Goal: Task Accomplishment & Management: Use online tool/utility

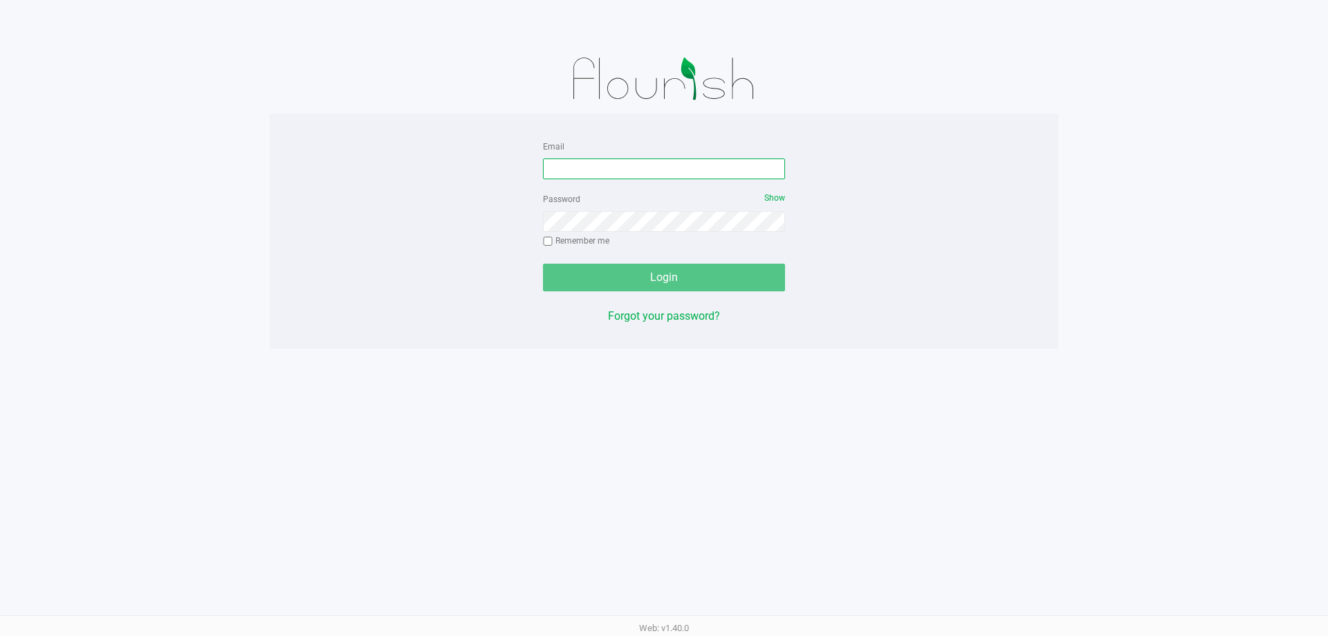
click at [682, 163] on input "Email" at bounding box center [664, 168] width 242 height 21
type input "[EMAIL_ADDRESS][DOMAIN_NAME]"
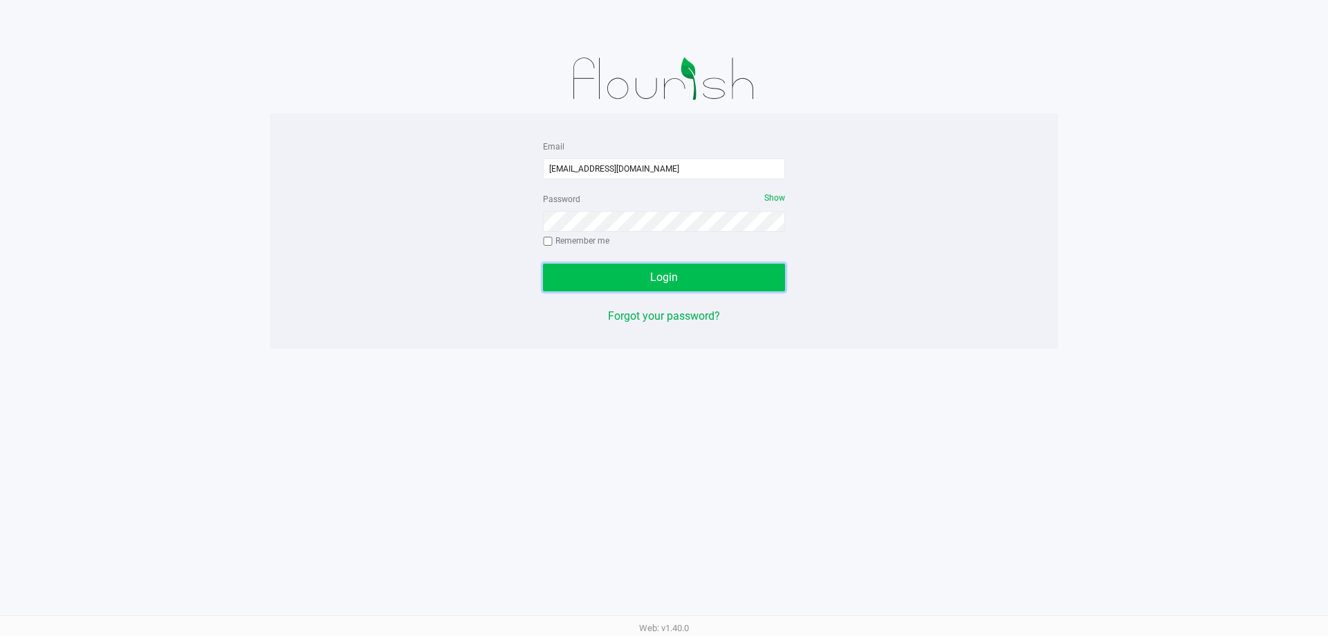
click at [692, 270] on button "Login" at bounding box center [664, 277] width 242 height 28
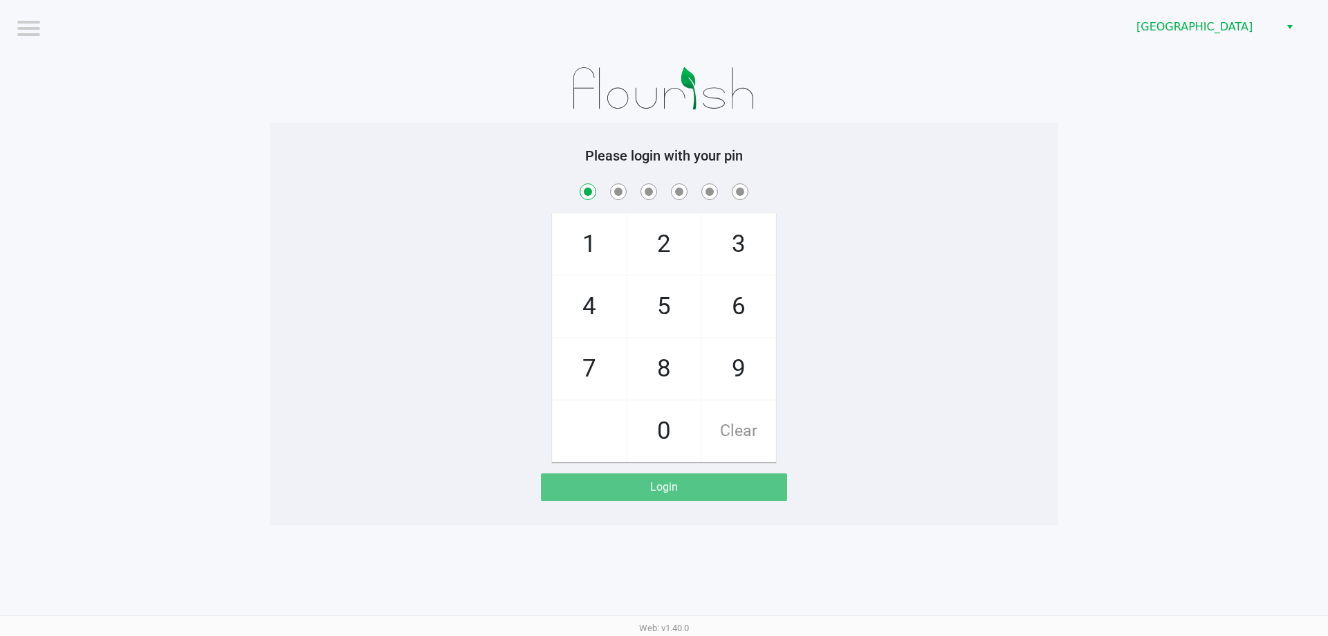
checkbox input "true"
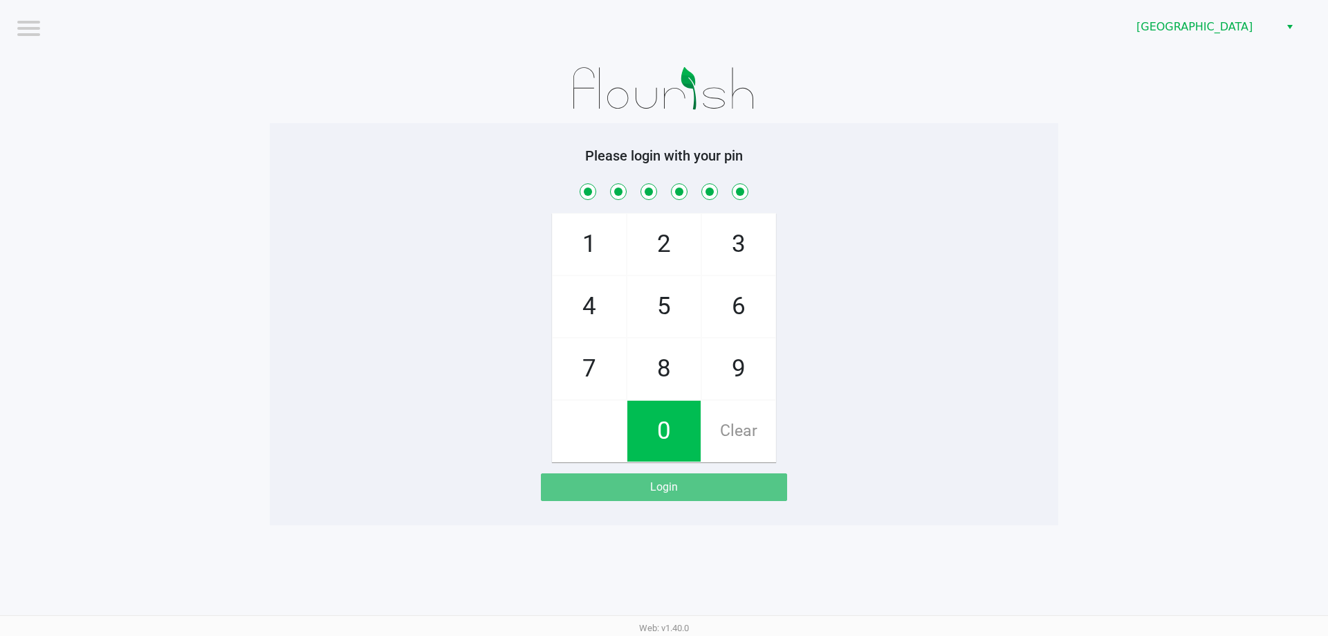
checkbox input "true"
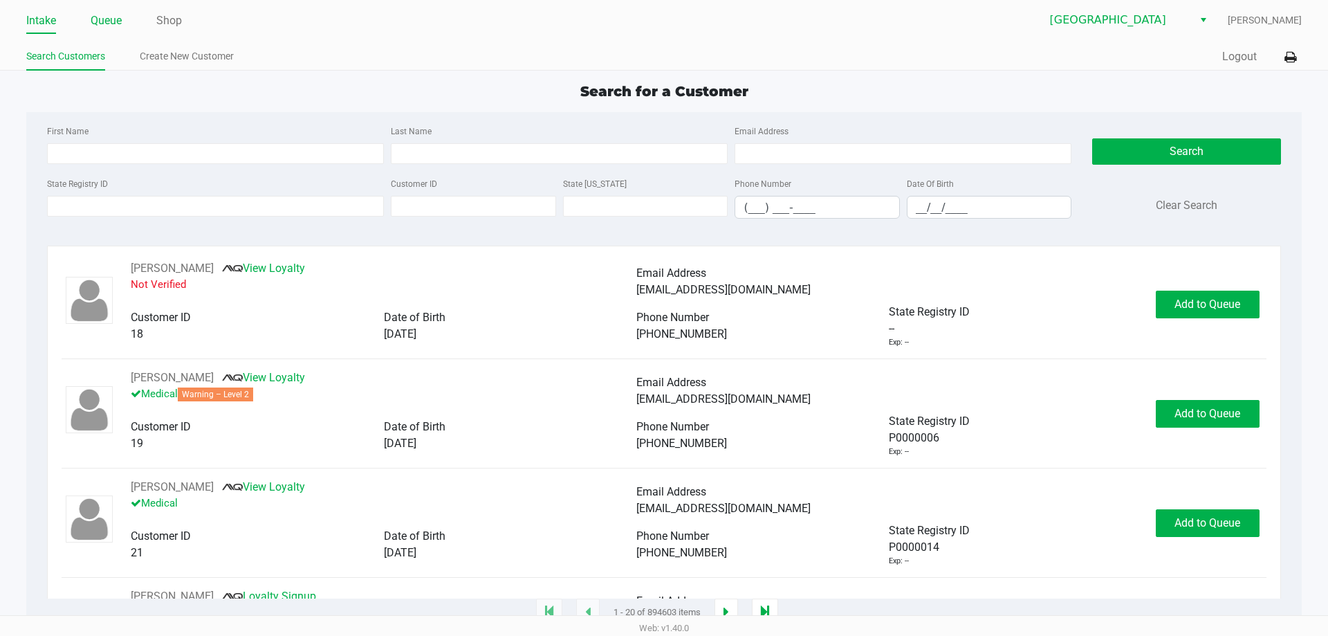
click at [102, 18] on link "Queue" at bounding box center [106, 20] width 31 height 19
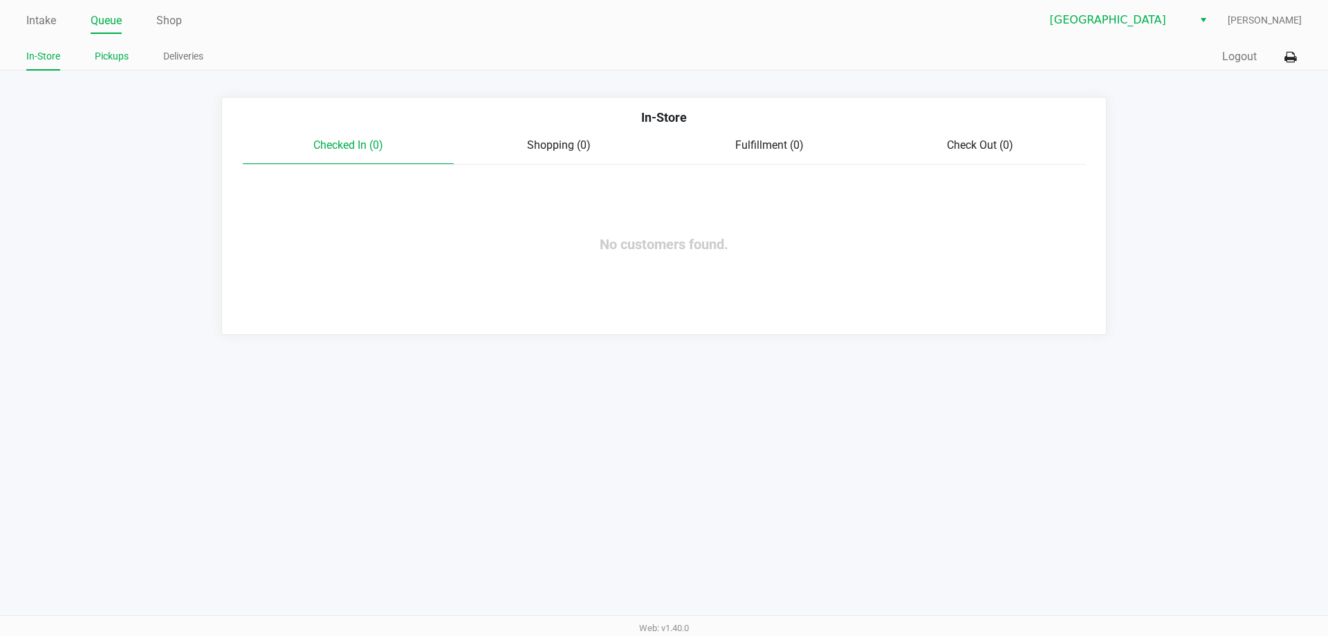
click at [106, 50] on link "Pickups" at bounding box center [112, 56] width 34 height 17
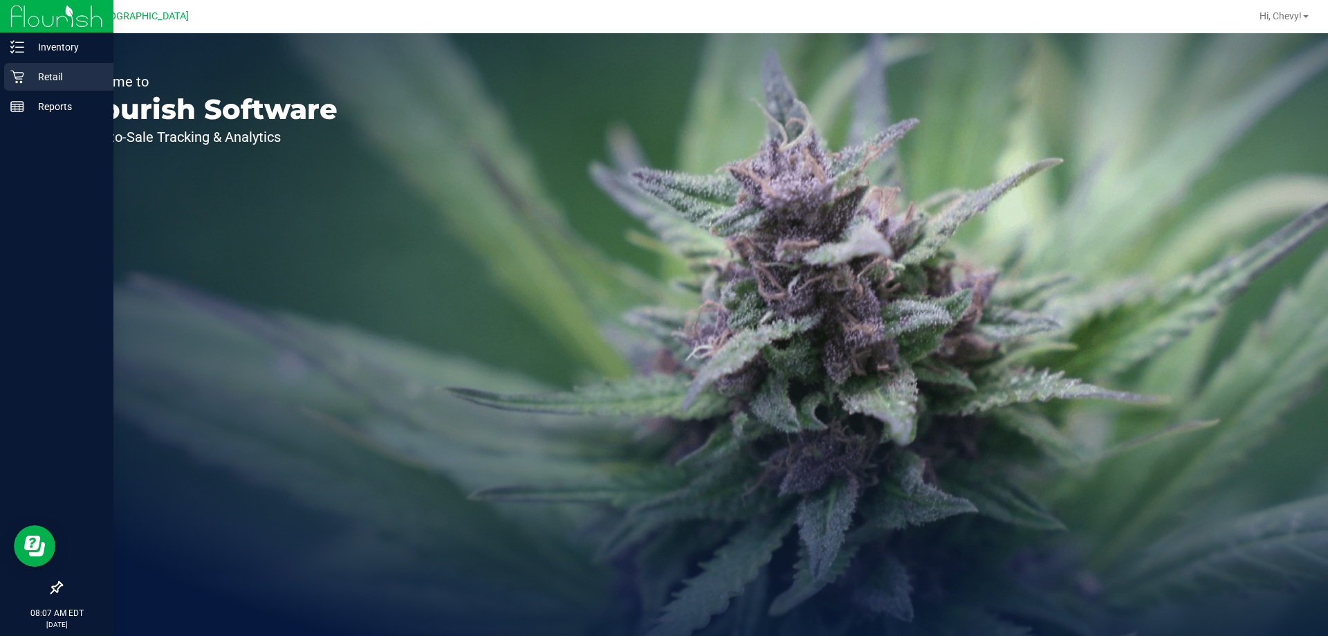
click at [26, 75] on p "Retail" at bounding box center [65, 76] width 83 height 17
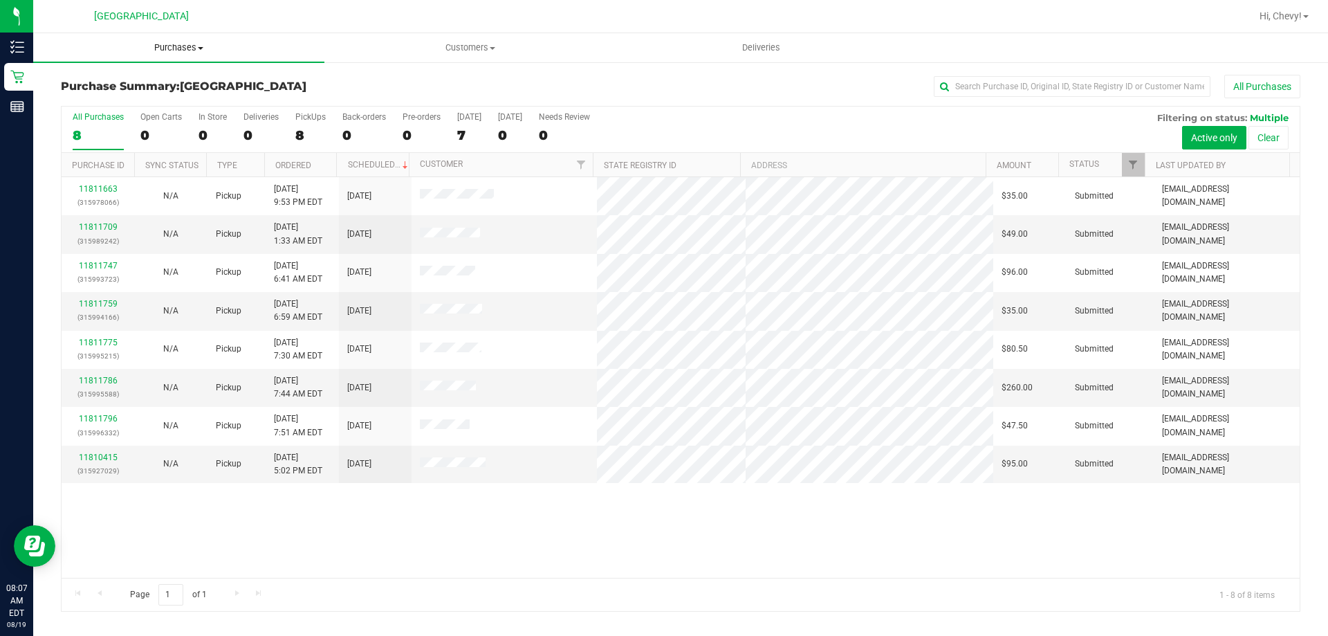
click at [178, 48] on span "Purchases" at bounding box center [178, 47] width 291 height 12
click at [178, 98] on li "Fulfillment" at bounding box center [178, 100] width 291 height 17
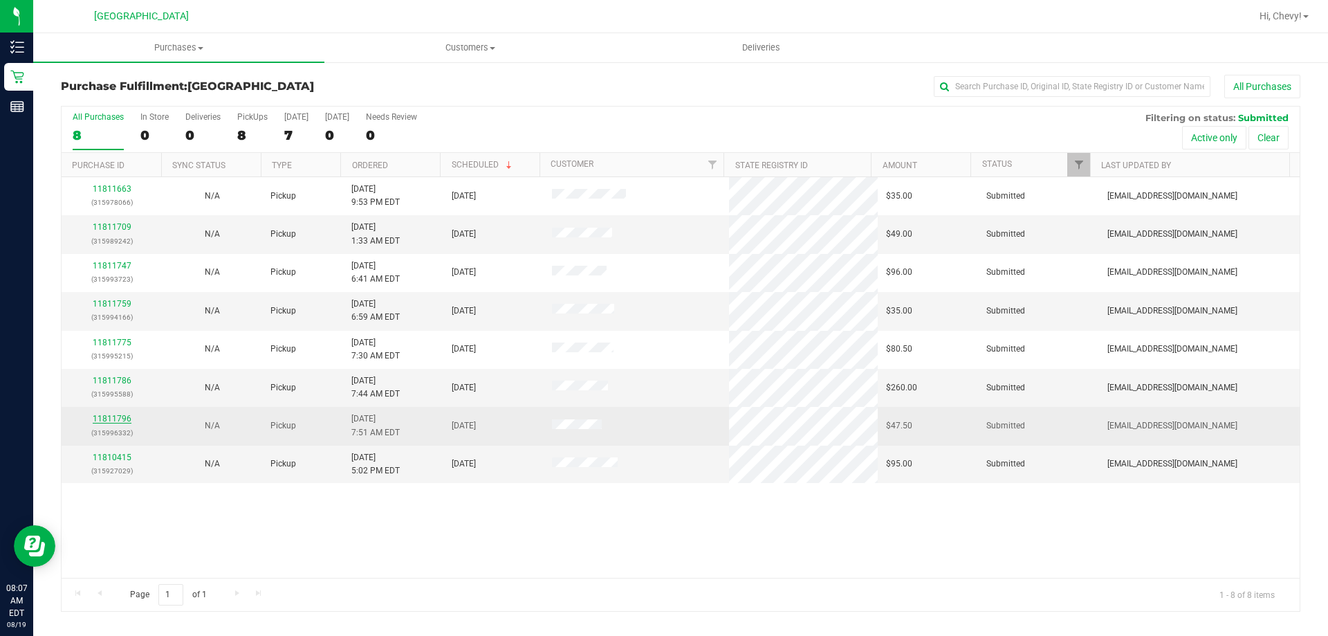
click at [108, 415] on link "11811796" at bounding box center [112, 419] width 39 height 10
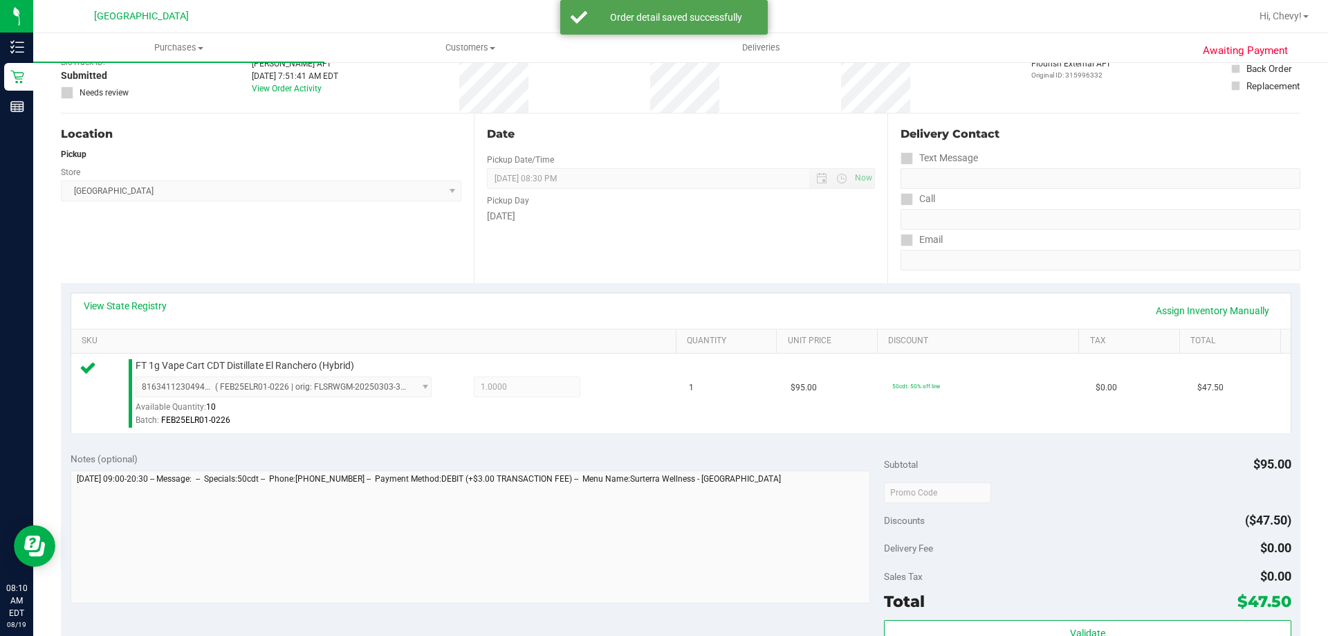
scroll to position [277, 0]
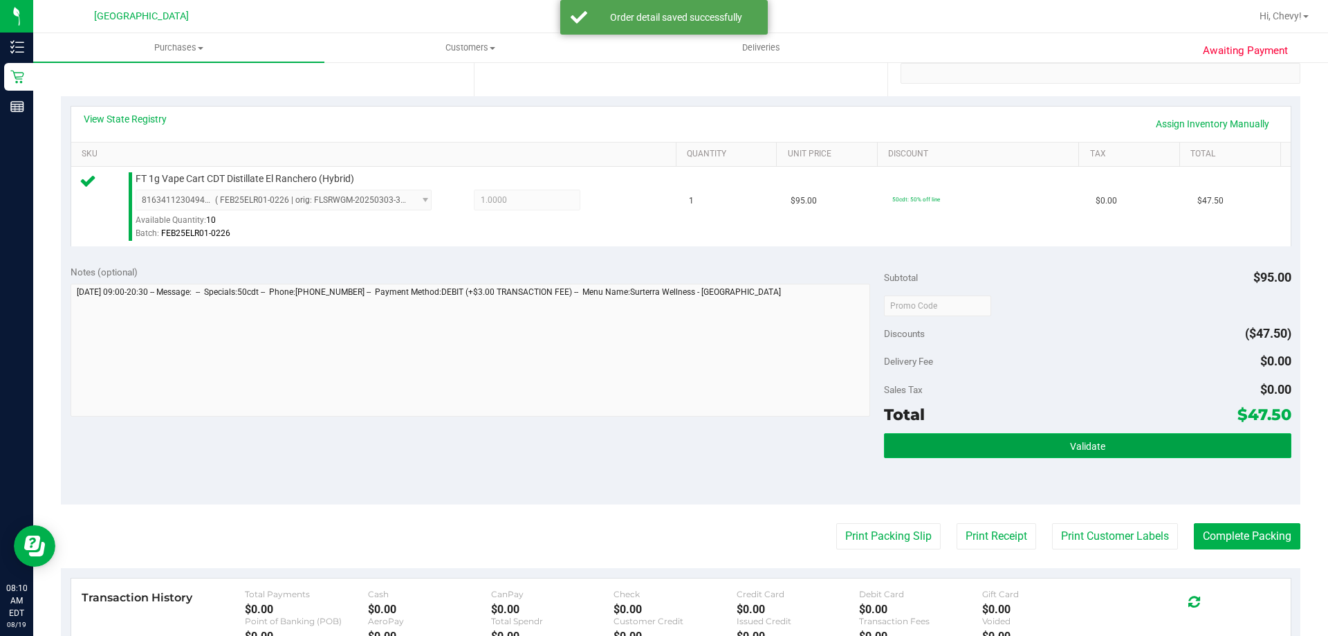
click at [1029, 438] on button "Validate" at bounding box center [1087, 445] width 407 height 25
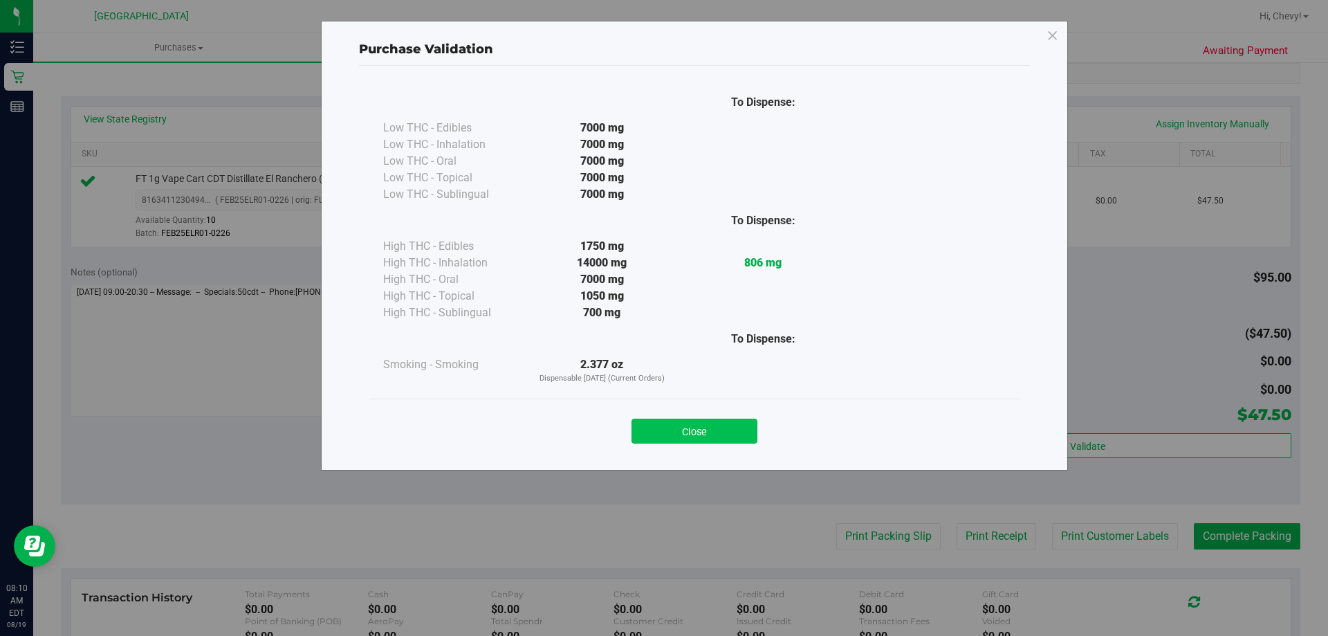
click at [731, 434] on button "Close" at bounding box center [694, 430] width 126 height 25
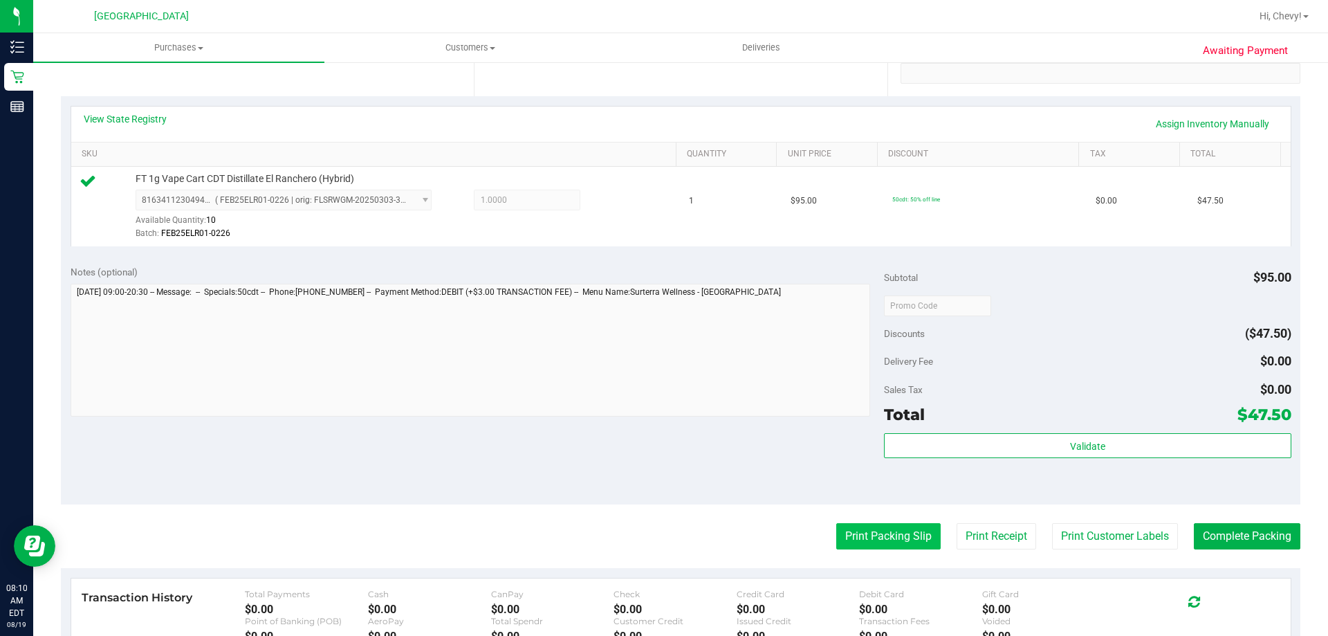
click at [905, 528] on button "Print Packing Slip" at bounding box center [888, 536] width 104 height 26
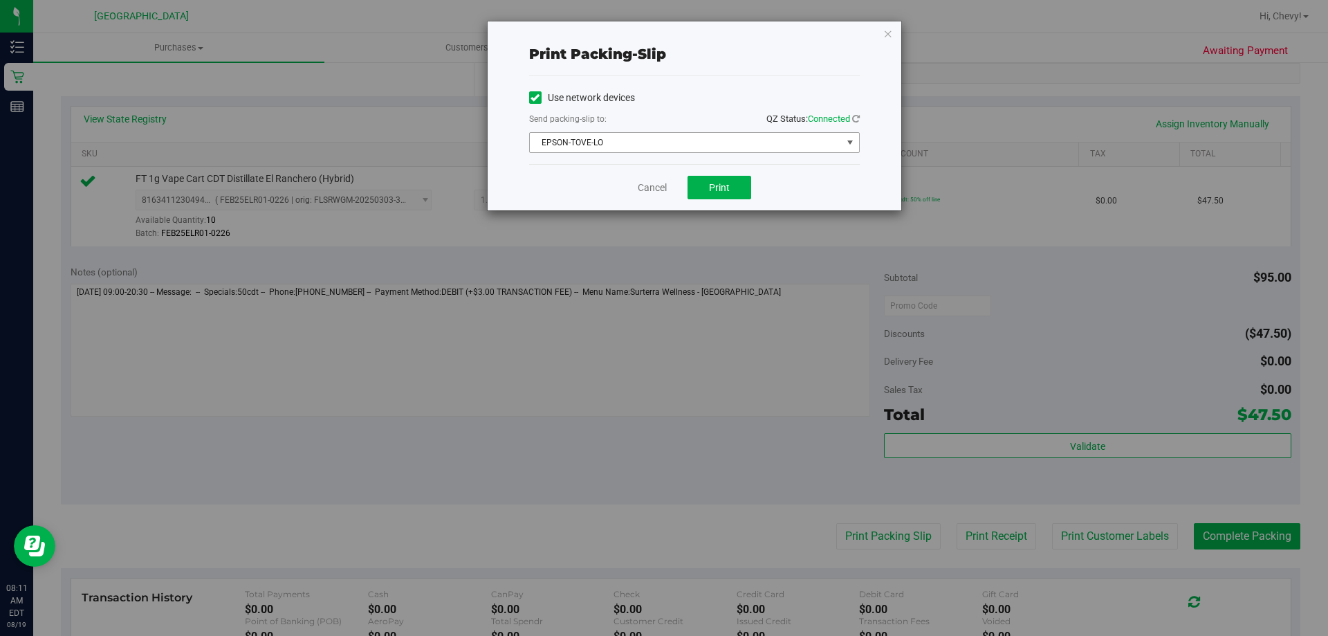
click at [600, 142] on span "EPSON-TOVE-LO" at bounding box center [686, 142] width 312 height 19
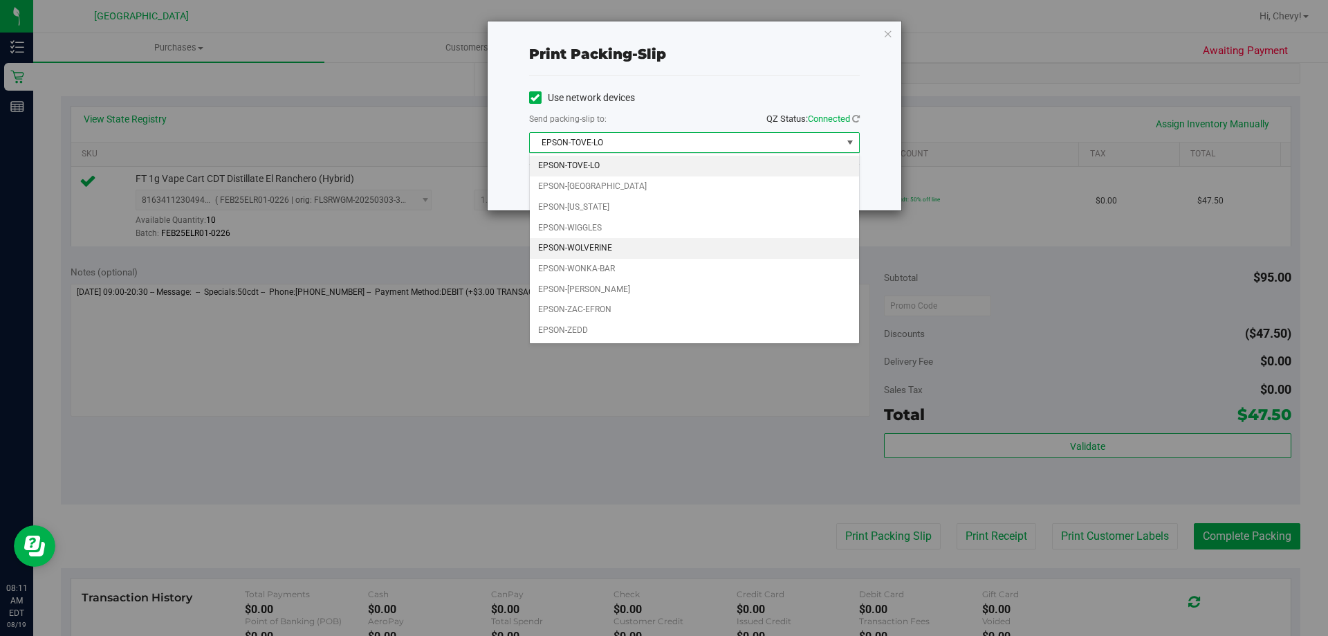
click at [596, 250] on li "EPSON-WOLVERINE" at bounding box center [694, 248] width 329 height 21
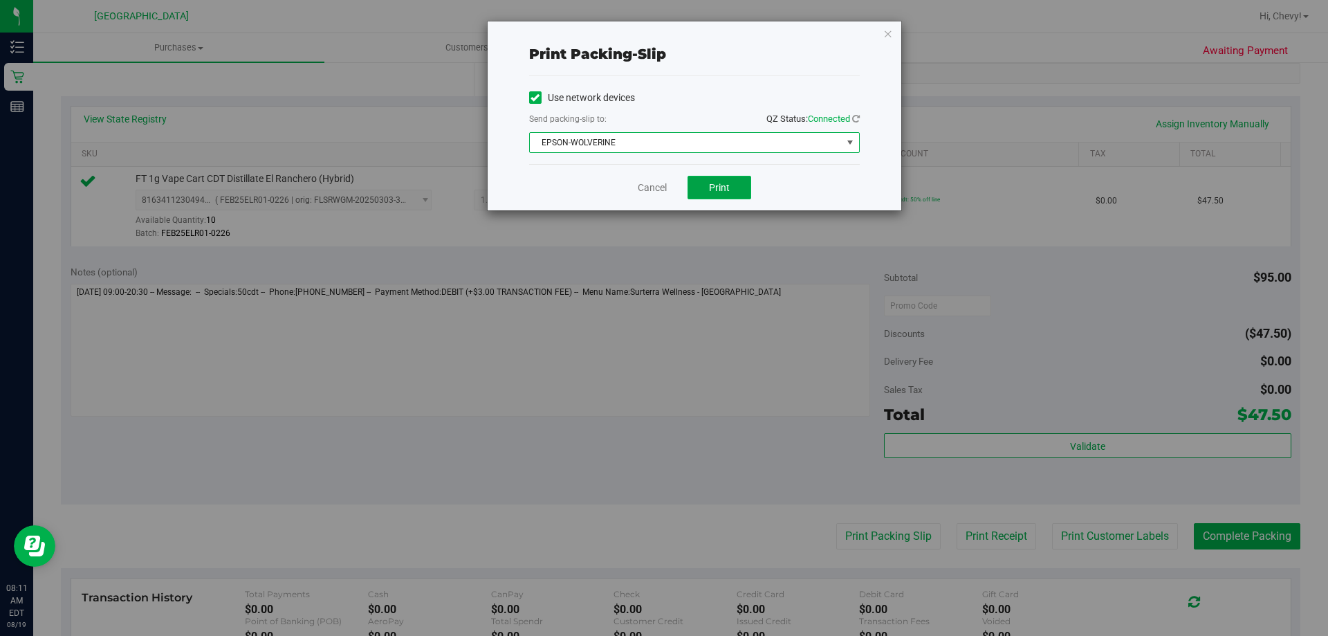
click at [736, 187] on button "Print" at bounding box center [719, 188] width 64 height 24
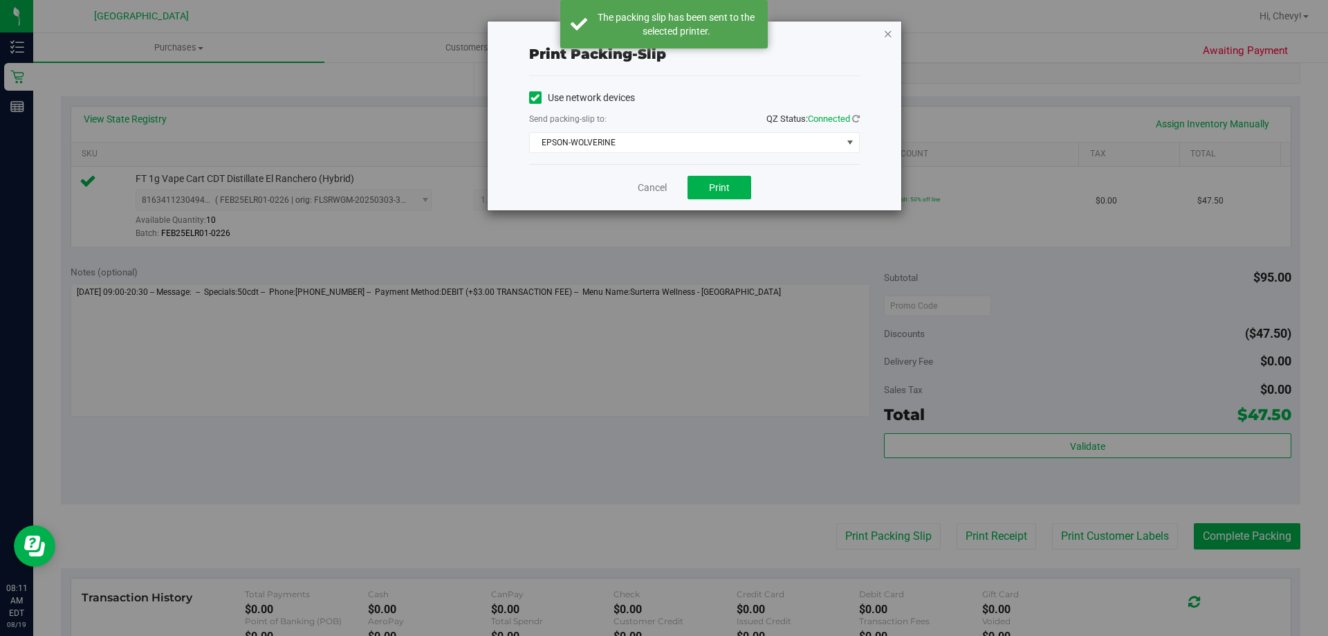
click at [885, 33] on icon "button" at bounding box center [888, 33] width 10 height 17
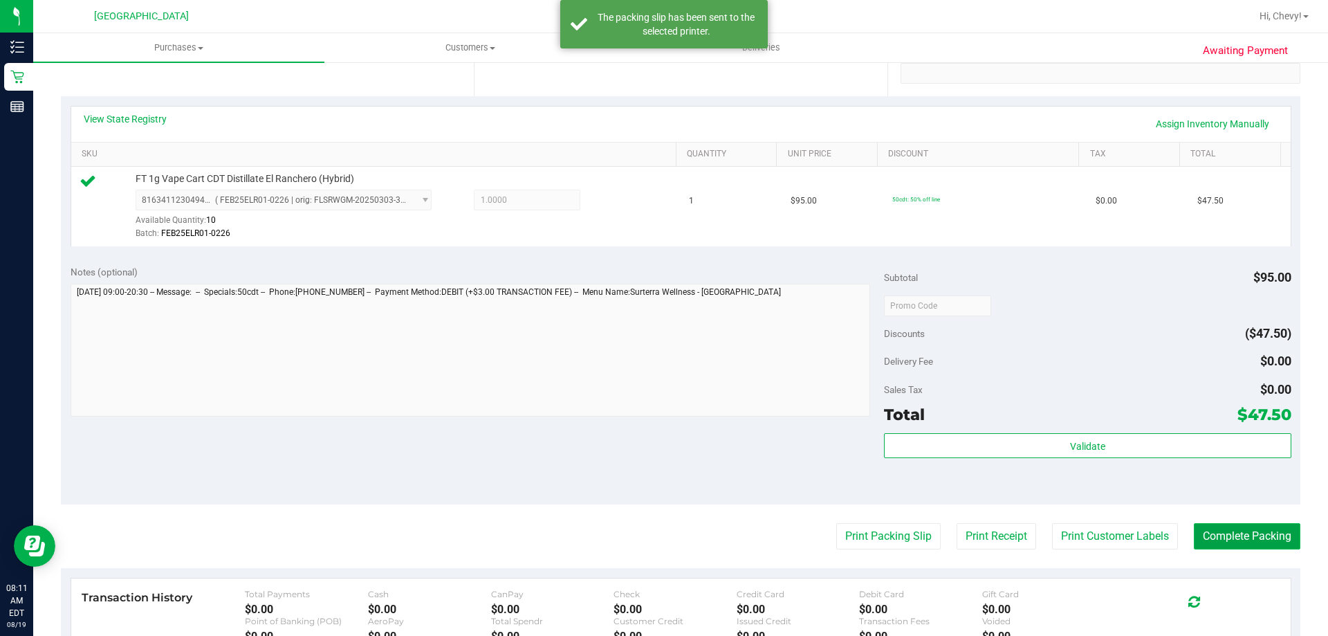
click at [1253, 537] on button "Complete Packing" at bounding box center [1247, 536] width 106 height 26
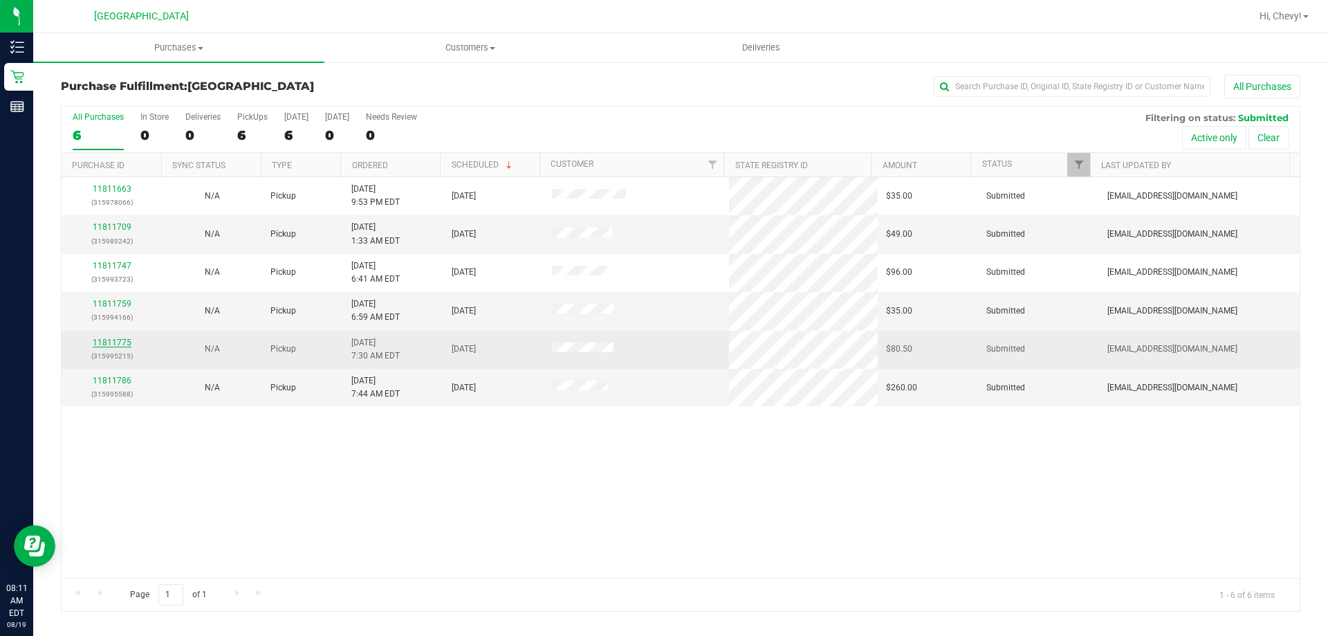
click at [112, 340] on link "11811775" at bounding box center [112, 342] width 39 height 10
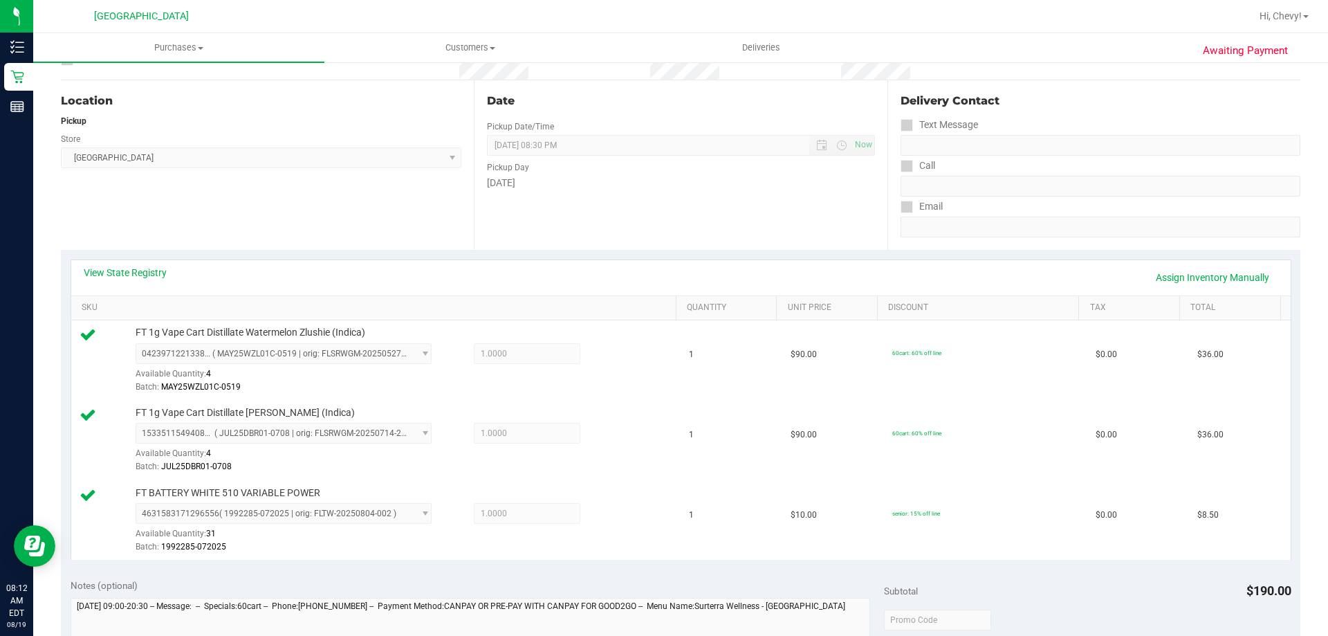
scroll to position [277, 0]
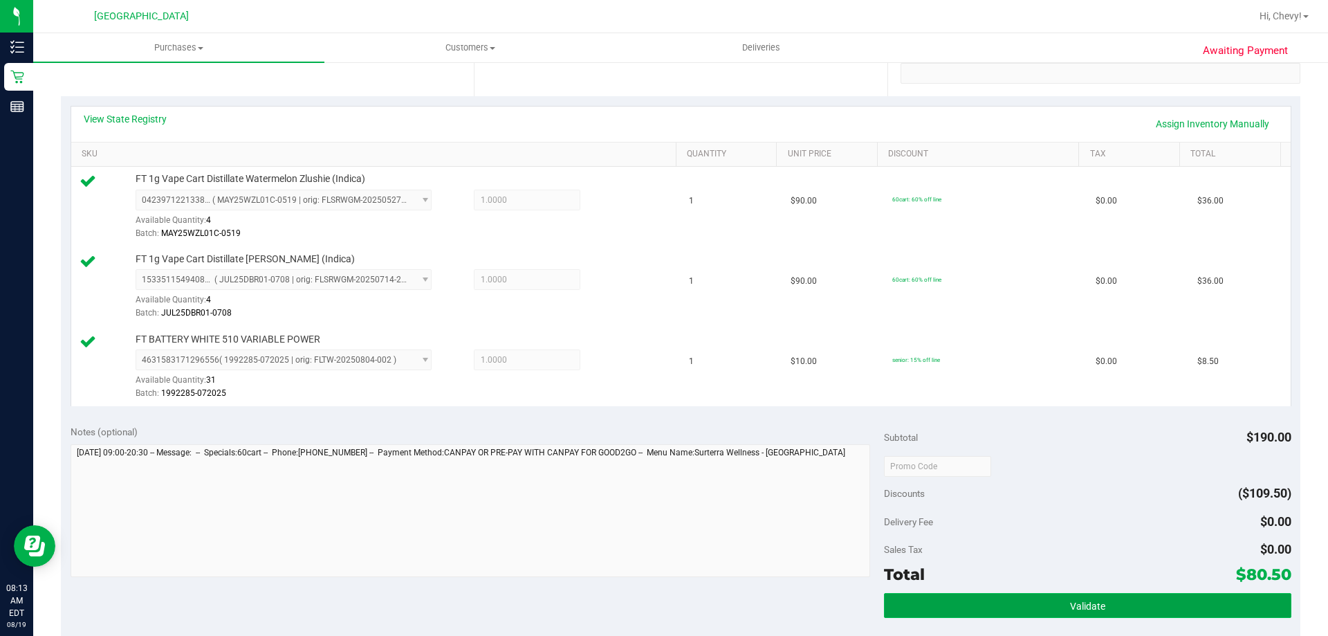
click at [988, 599] on button "Validate" at bounding box center [1087, 605] width 407 height 25
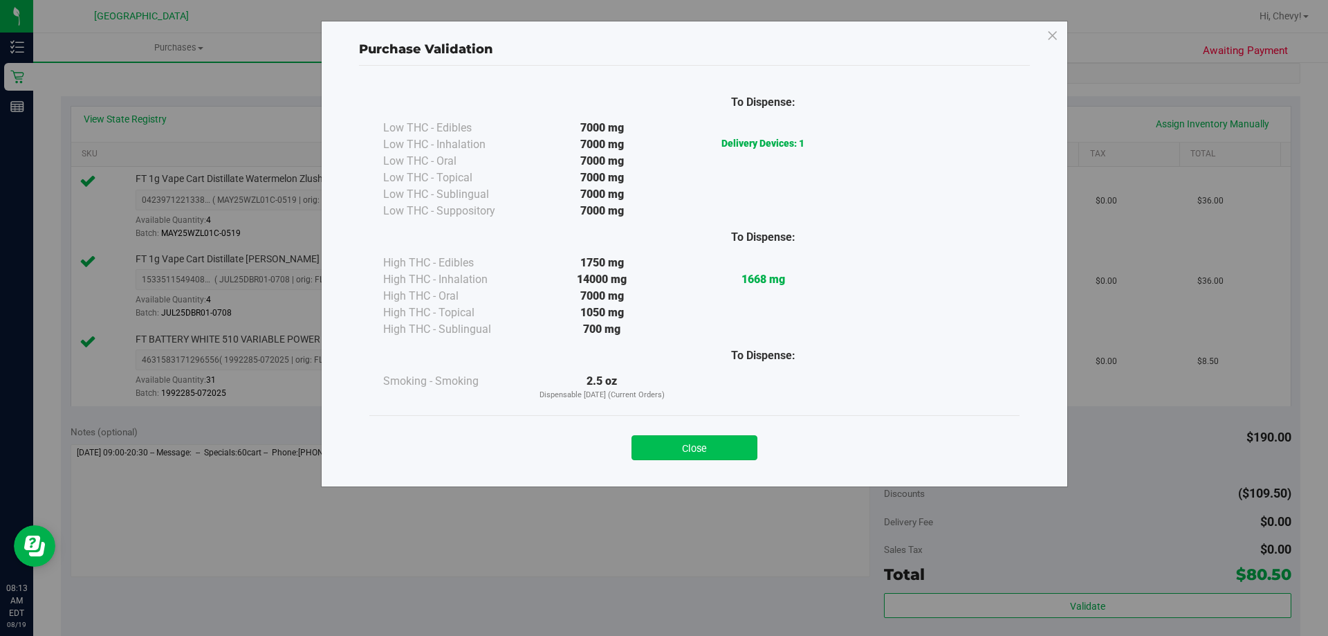
click at [733, 446] on button "Close" at bounding box center [694, 447] width 126 height 25
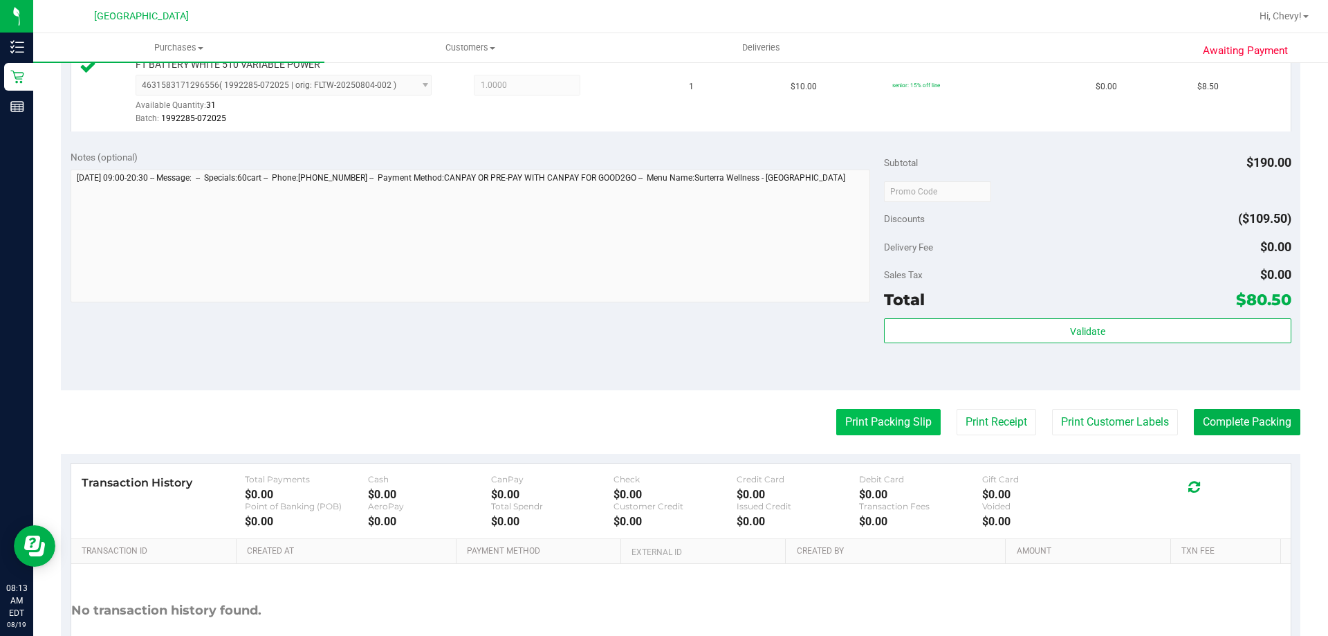
scroll to position [553, 0]
click at [866, 425] on button "Print Packing Slip" at bounding box center [888, 420] width 104 height 26
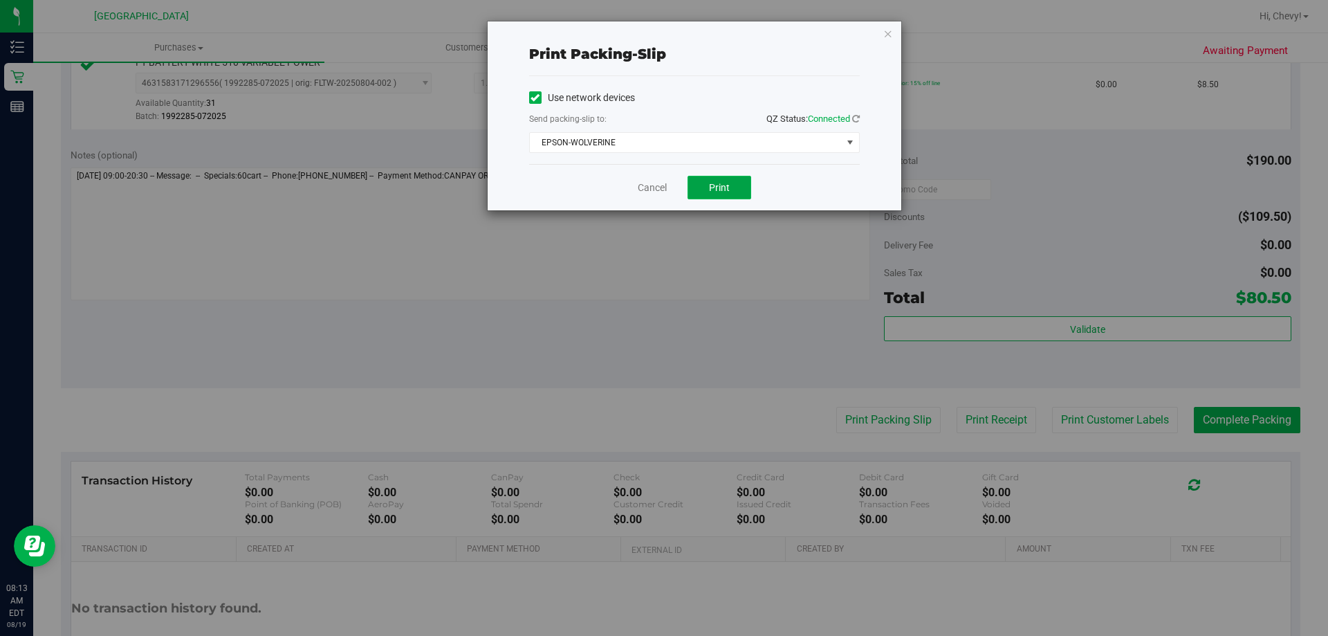
click at [702, 192] on button "Print" at bounding box center [719, 188] width 64 height 24
drag, startPoint x: 891, startPoint y: 36, endPoint x: 923, endPoint y: 59, distance: 39.2
click at [891, 36] on icon "button" at bounding box center [888, 33] width 10 height 17
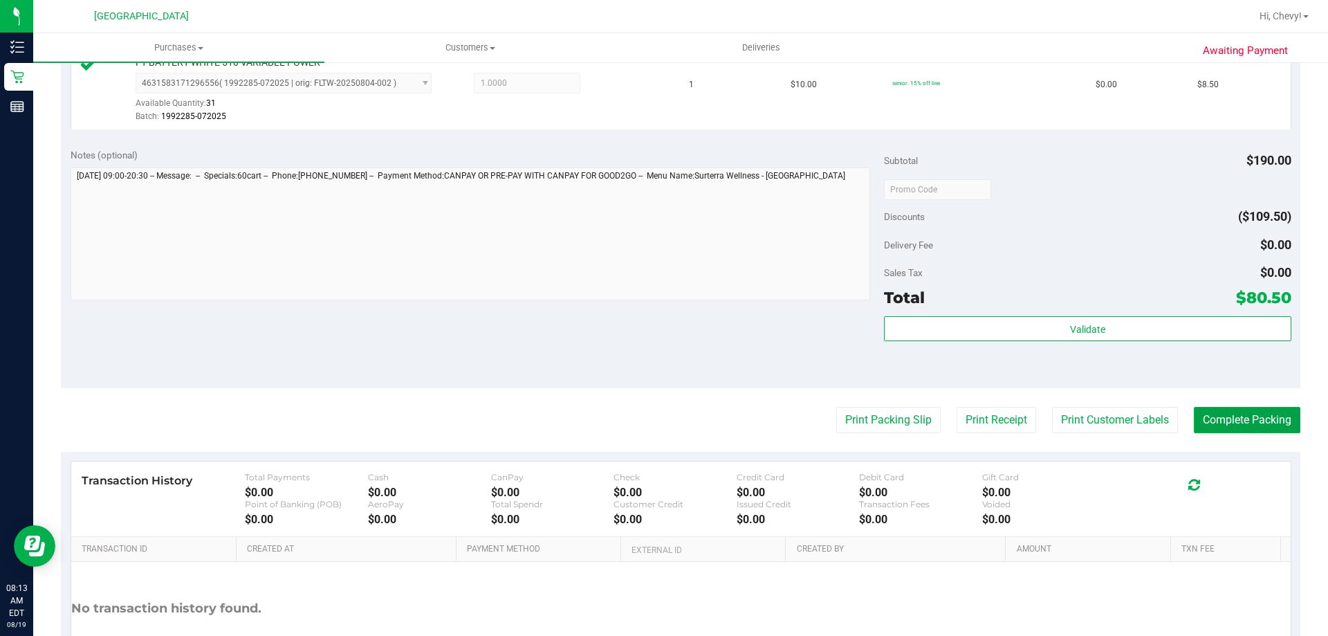
click at [1243, 407] on button "Complete Packing" at bounding box center [1247, 420] width 106 height 26
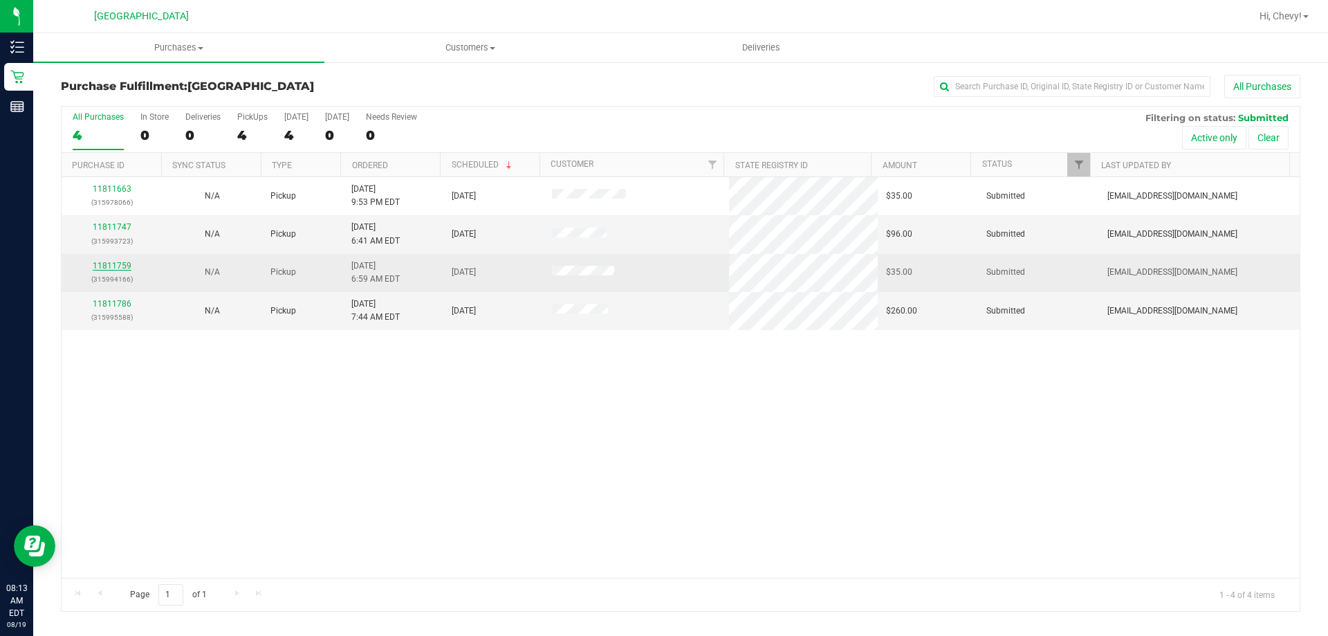
click at [122, 266] on link "11811759" at bounding box center [112, 266] width 39 height 10
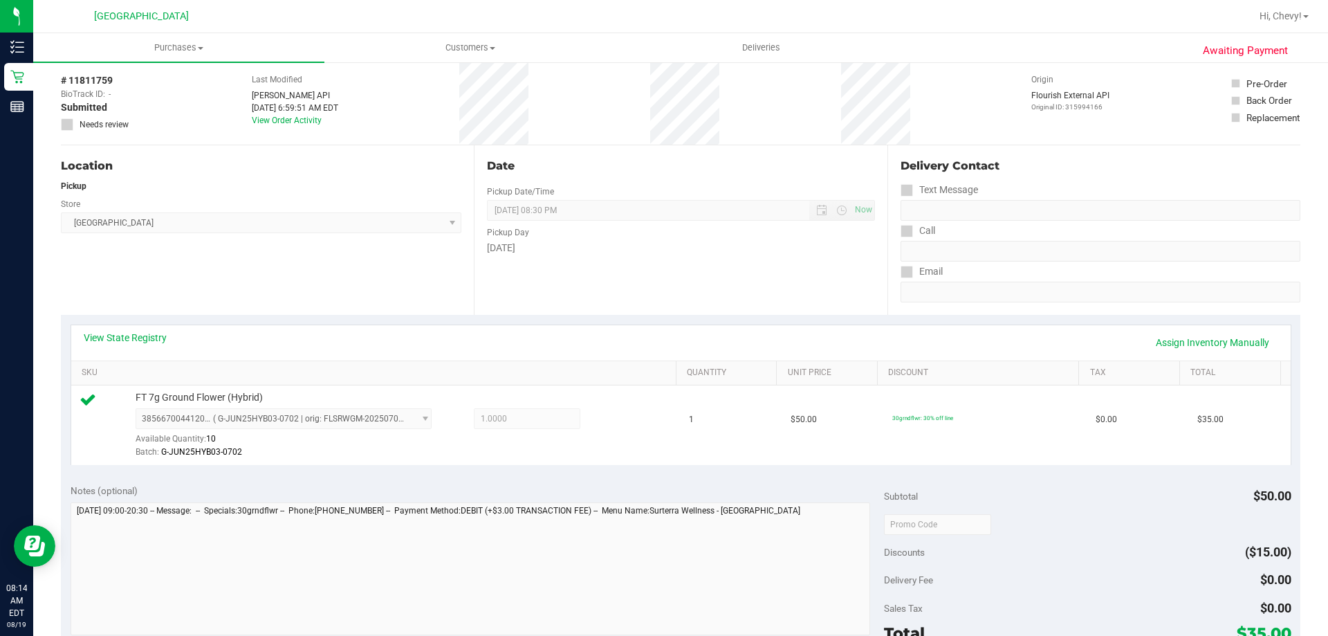
scroll to position [138, 0]
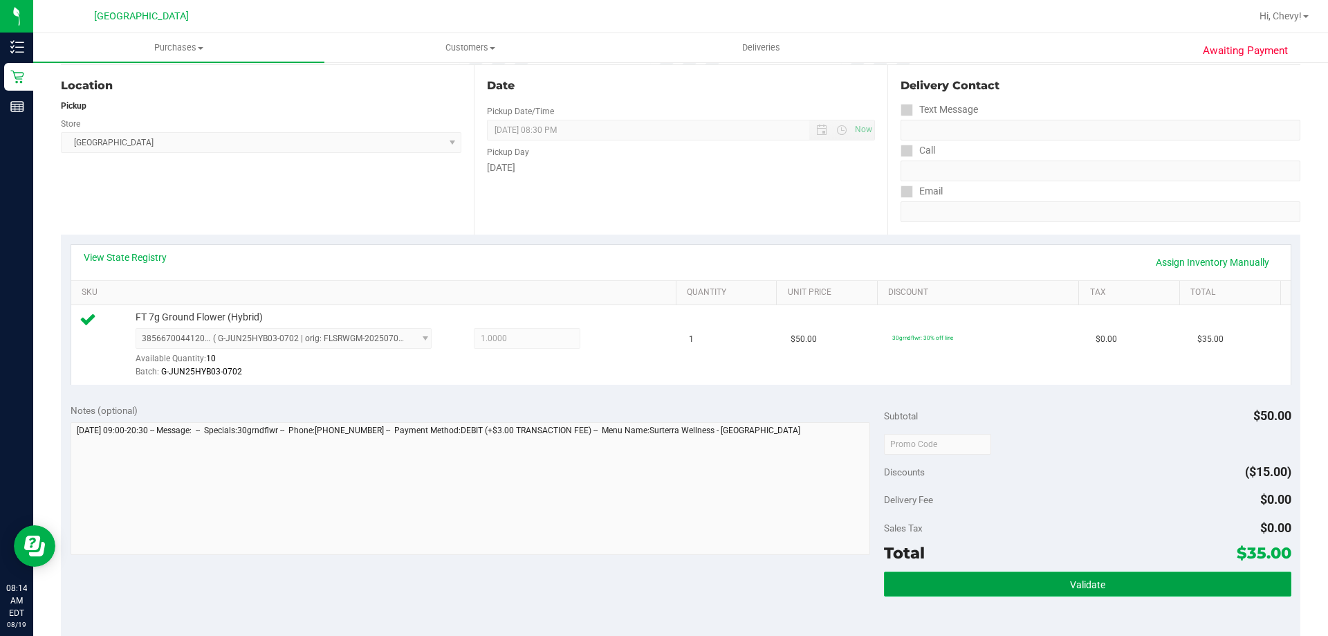
click at [1130, 572] on button "Validate" at bounding box center [1087, 583] width 407 height 25
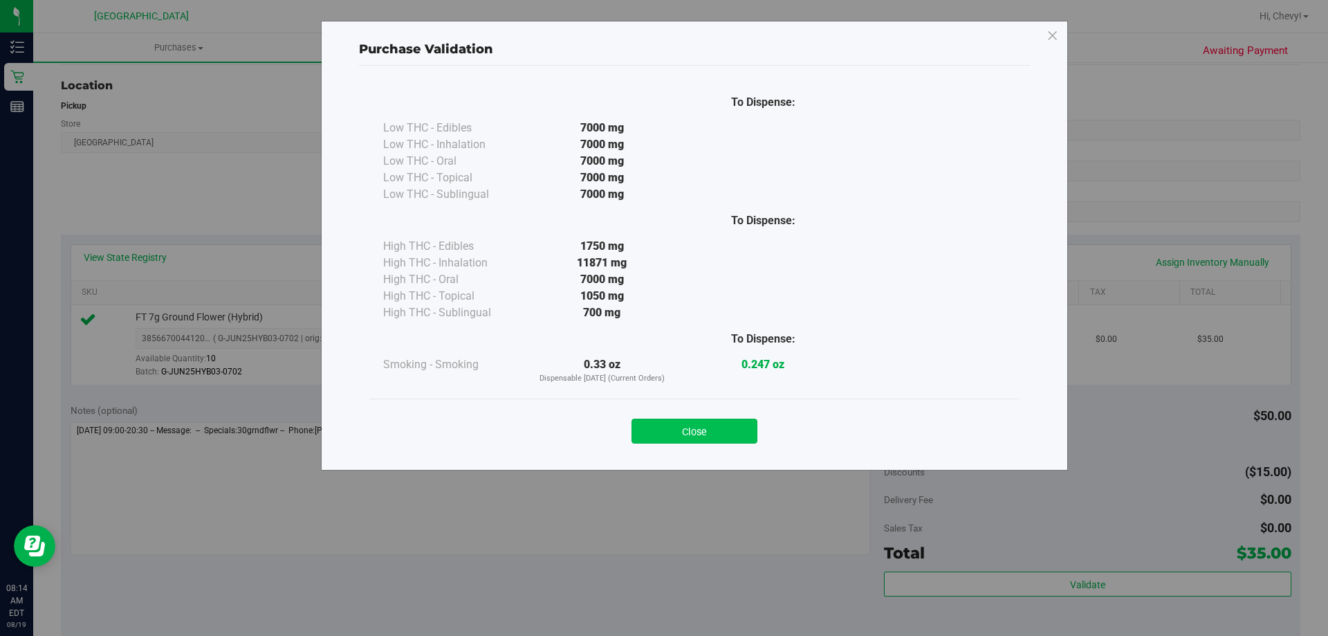
click at [635, 433] on button "Close" at bounding box center [694, 430] width 126 height 25
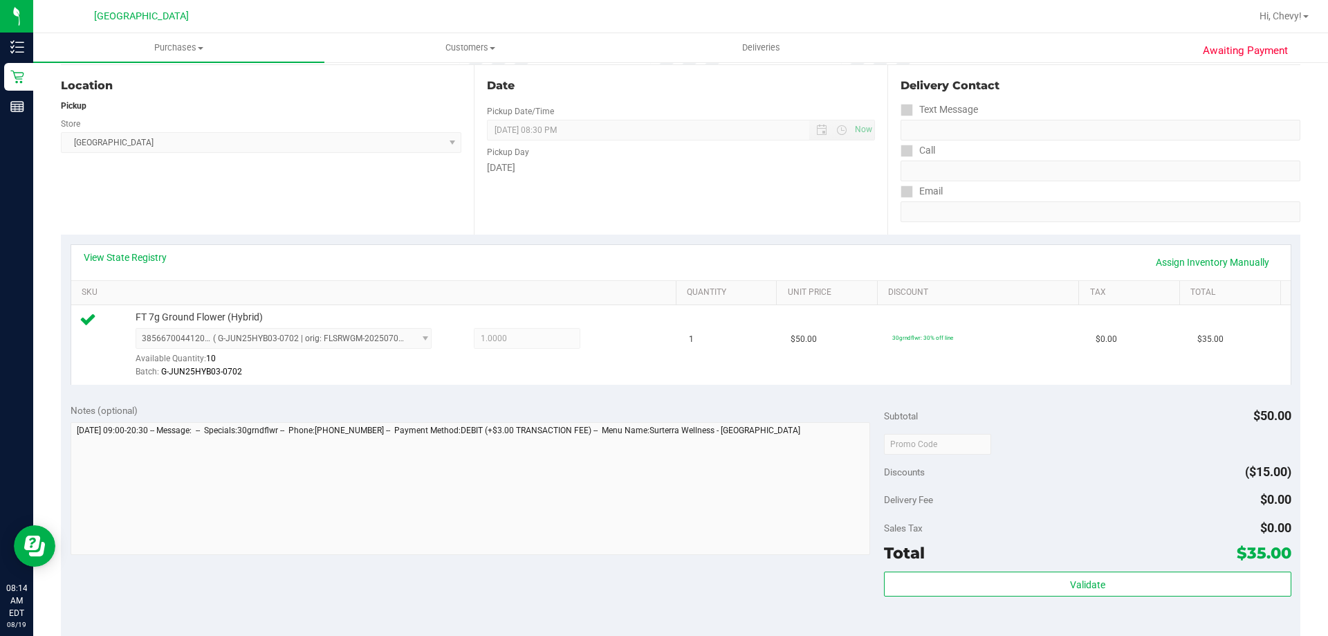
scroll to position [346, 0]
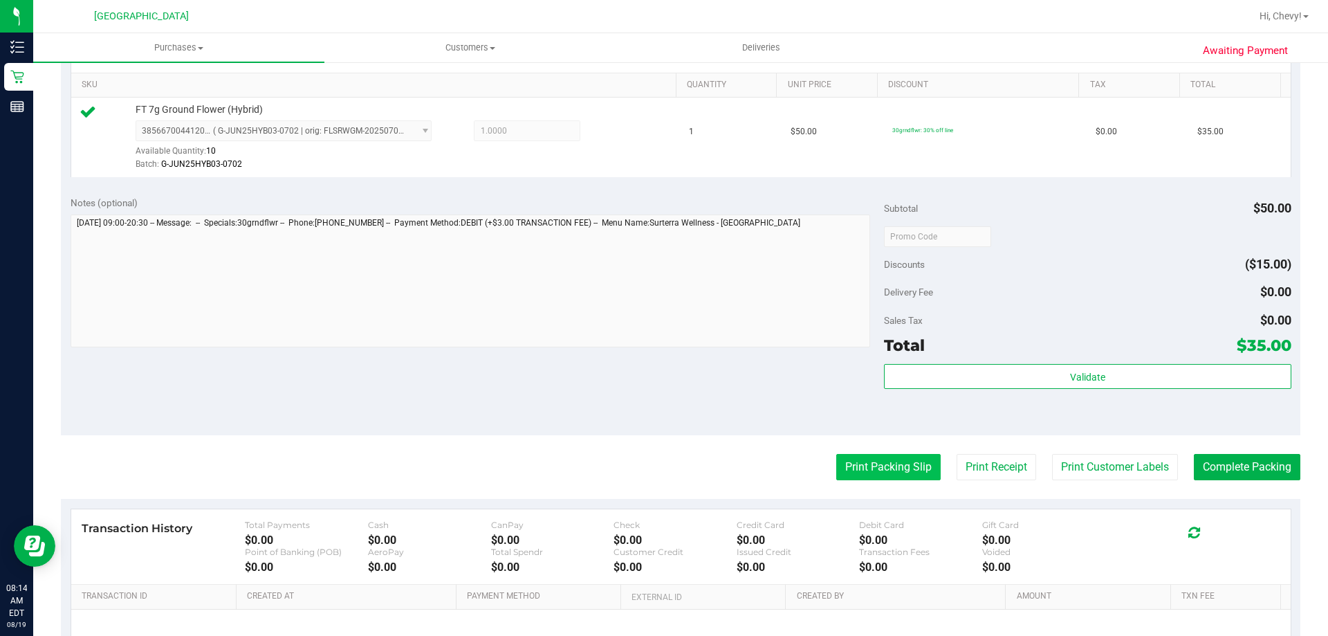
click at [891, 464] on button "Print Packing Slip" at bounding box center [888, 467] width 104 height 26
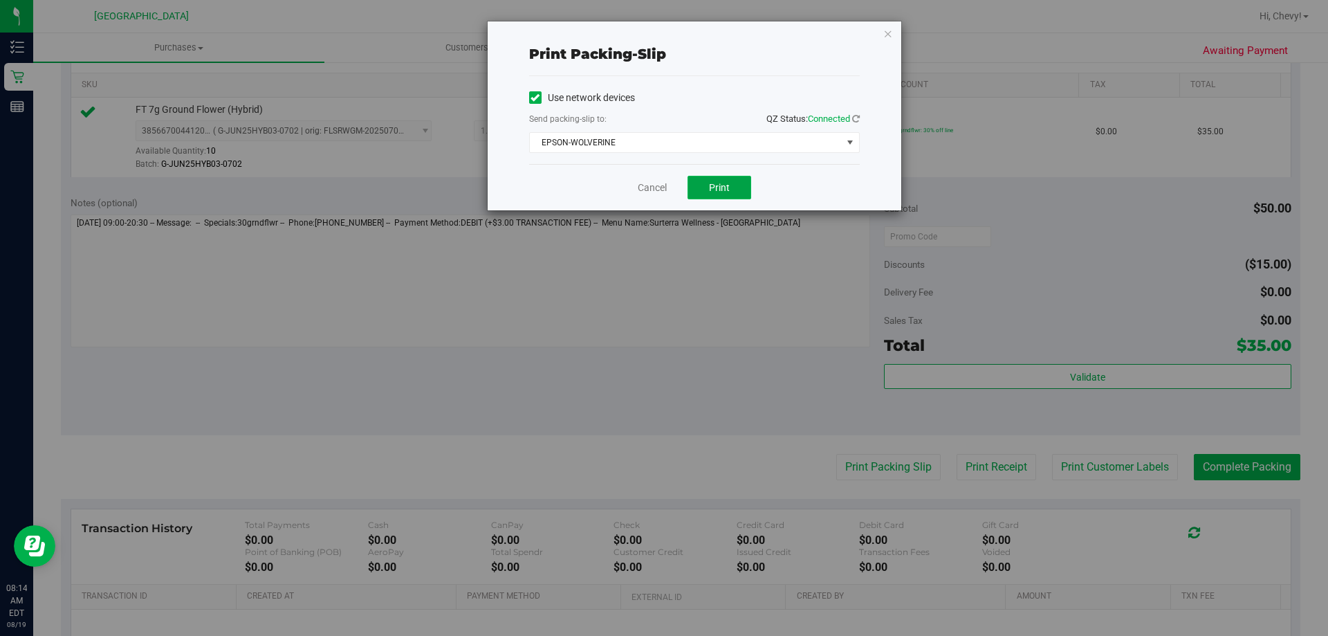
click at [713, 183] on span "Print" at bounding box center [719, 187] width 21 height 11
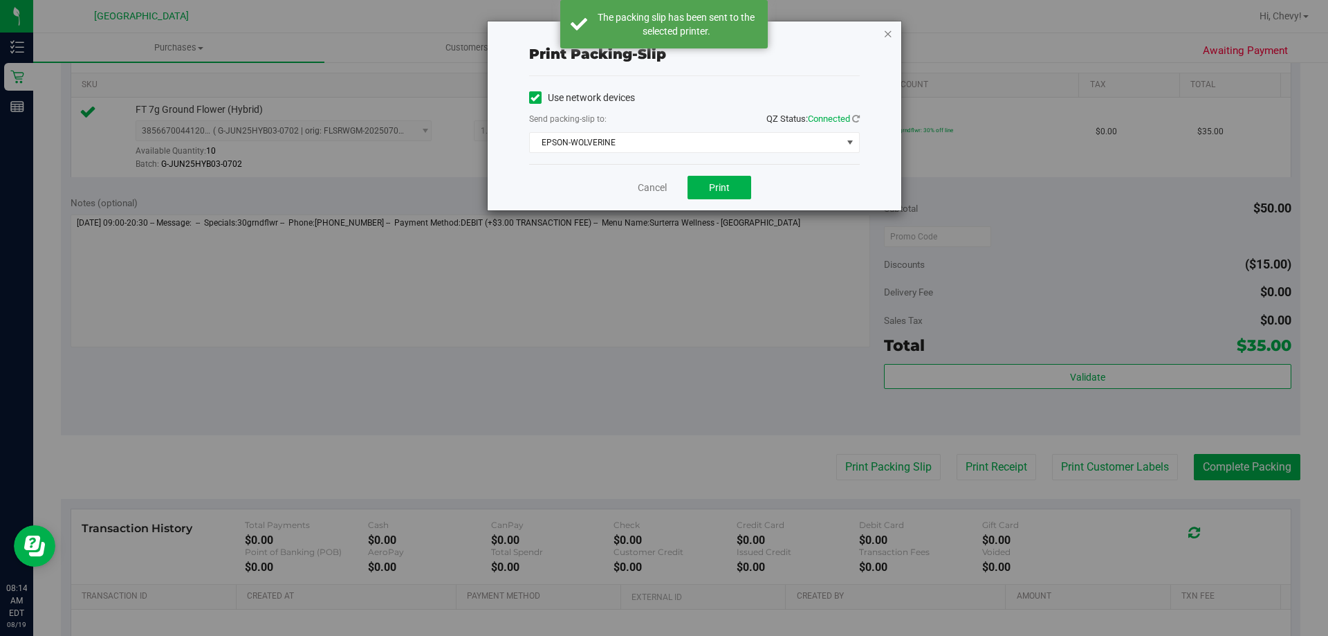
click at [886, 30] on icon "button" at bounding box center [888, 33] width 10 height 17
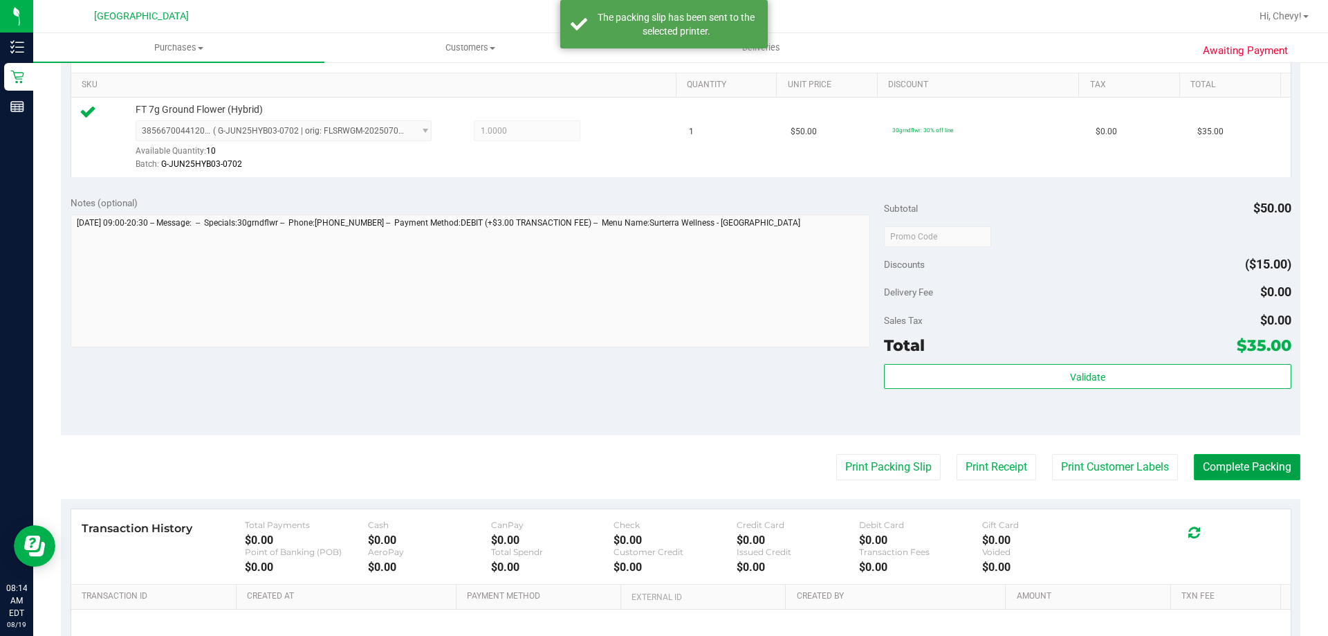
click at [1219, 459] on button "Complete Packing" at bounding box center [1247, 467] width 106 height 26
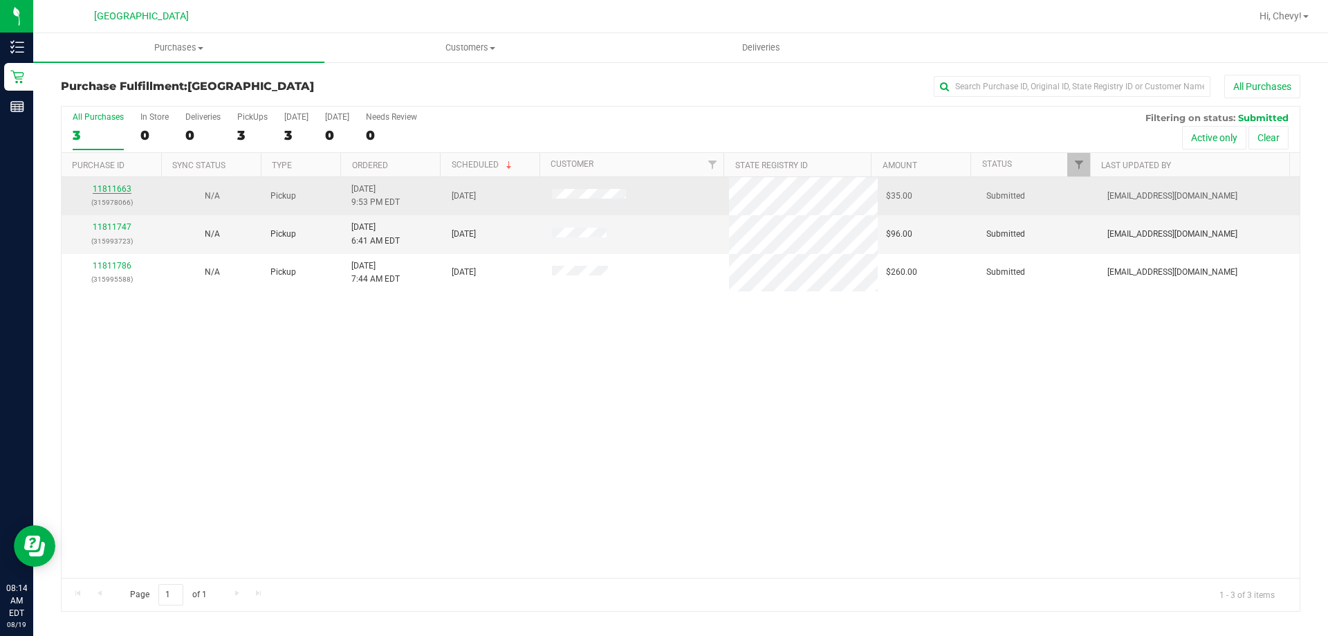
click at [115, 192] on link "11811663" at bounding box center [112, 189] width 39 height 10
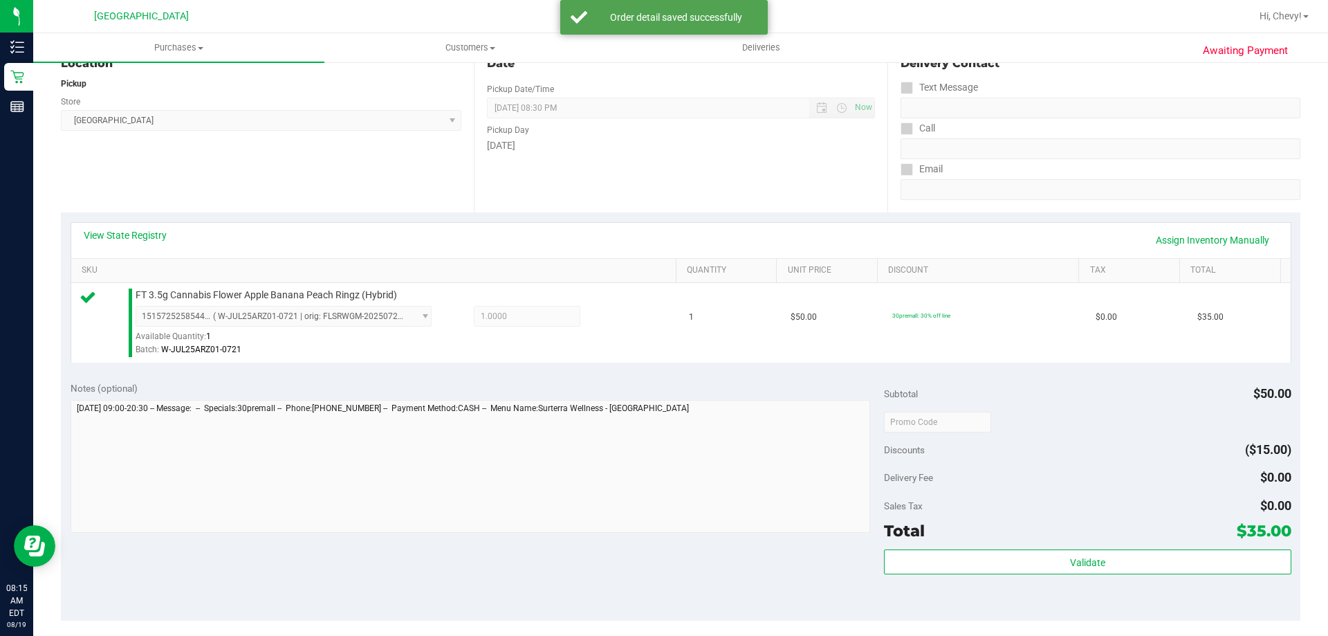
scroll to position [172, 0]
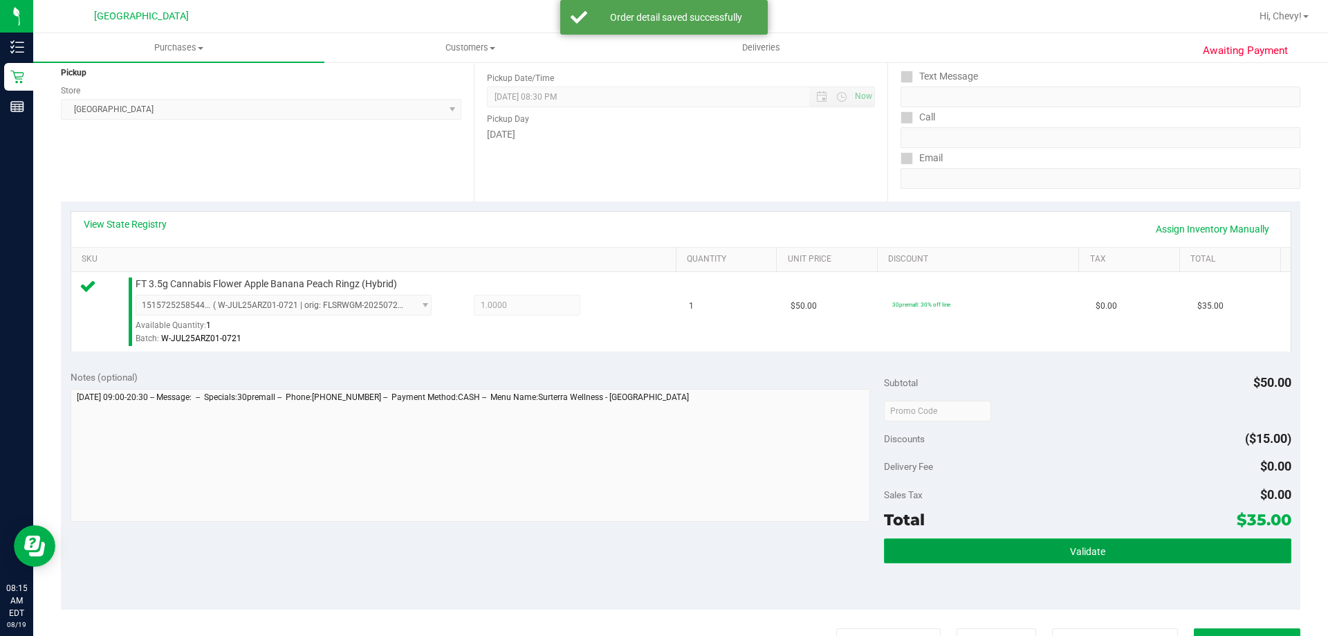
click at [1066, 560] on button "Validate" at bounding box center [1087, 550] width 407 height 25
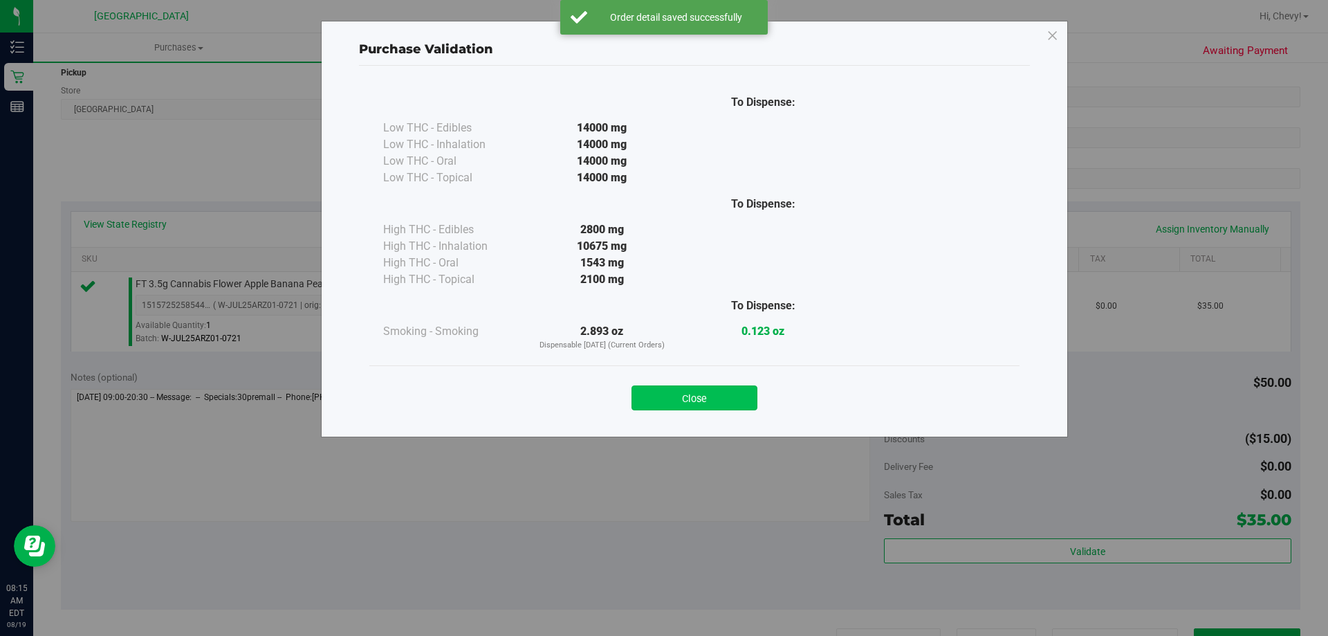
click at [713, 388] on button "Close" at bounding box center [694, 397] width 126 height 25
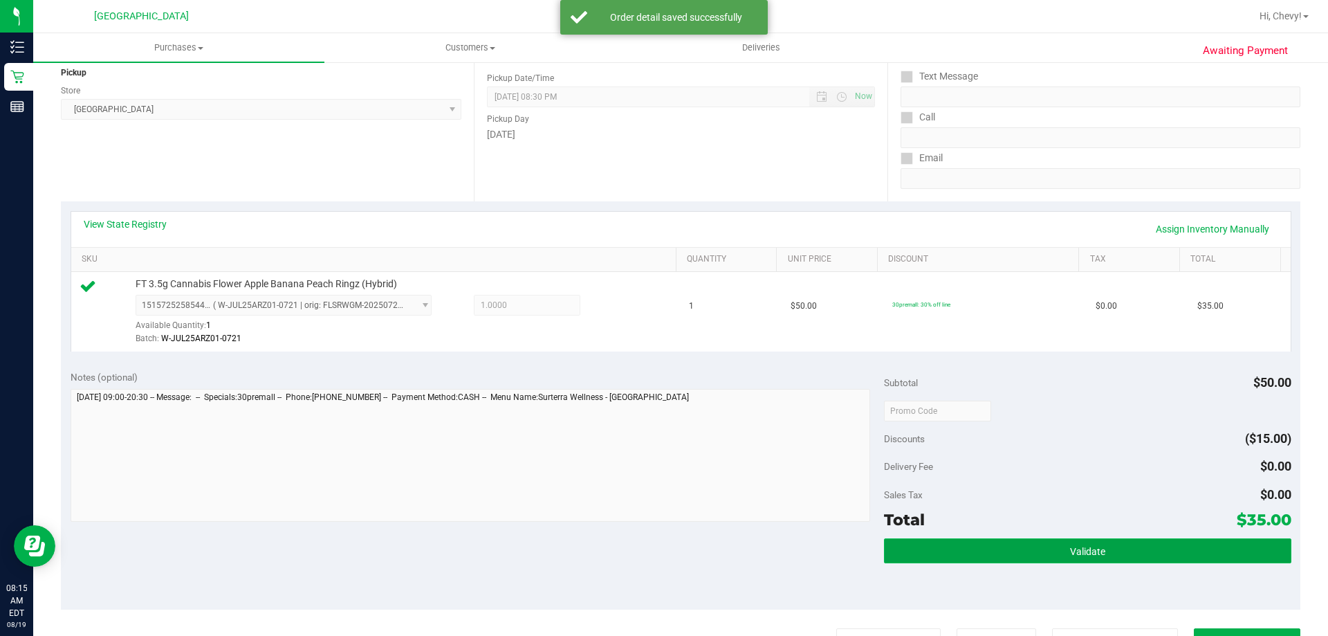
click at [1037, 548] on button "Validate" at bounding box center [1087, 550] width 407 height 25
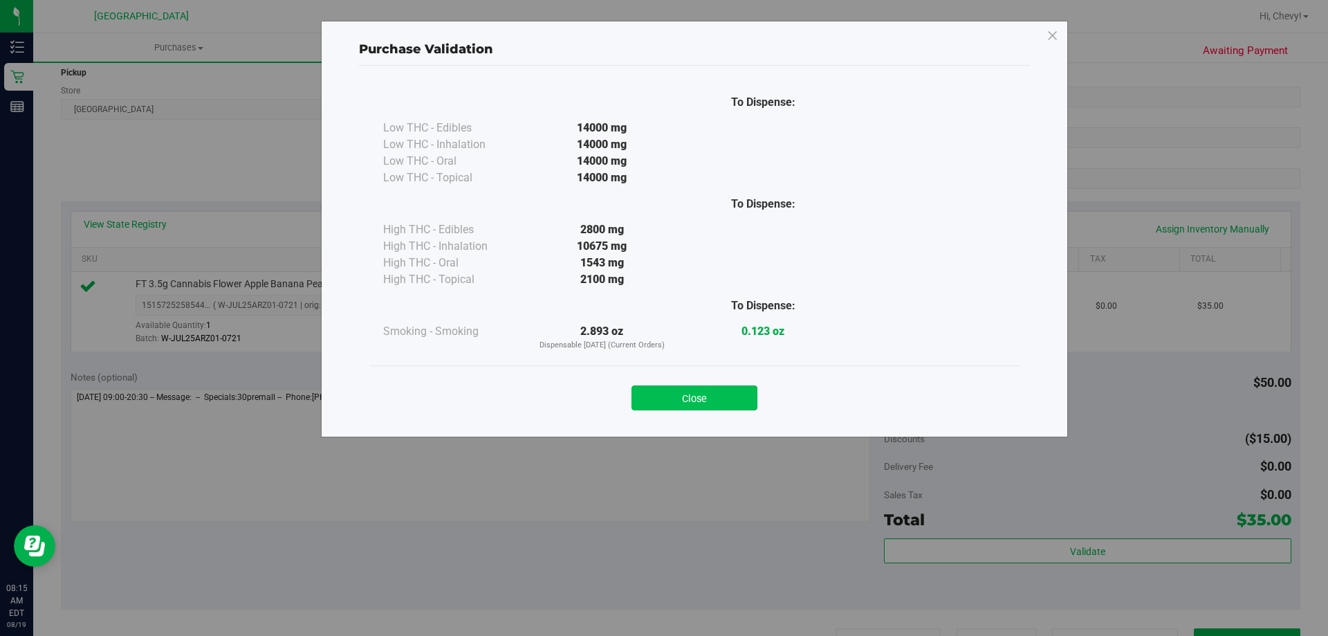
click at [714, 397] on button "Close" at bounding box center [694, 397] width 126 height 25
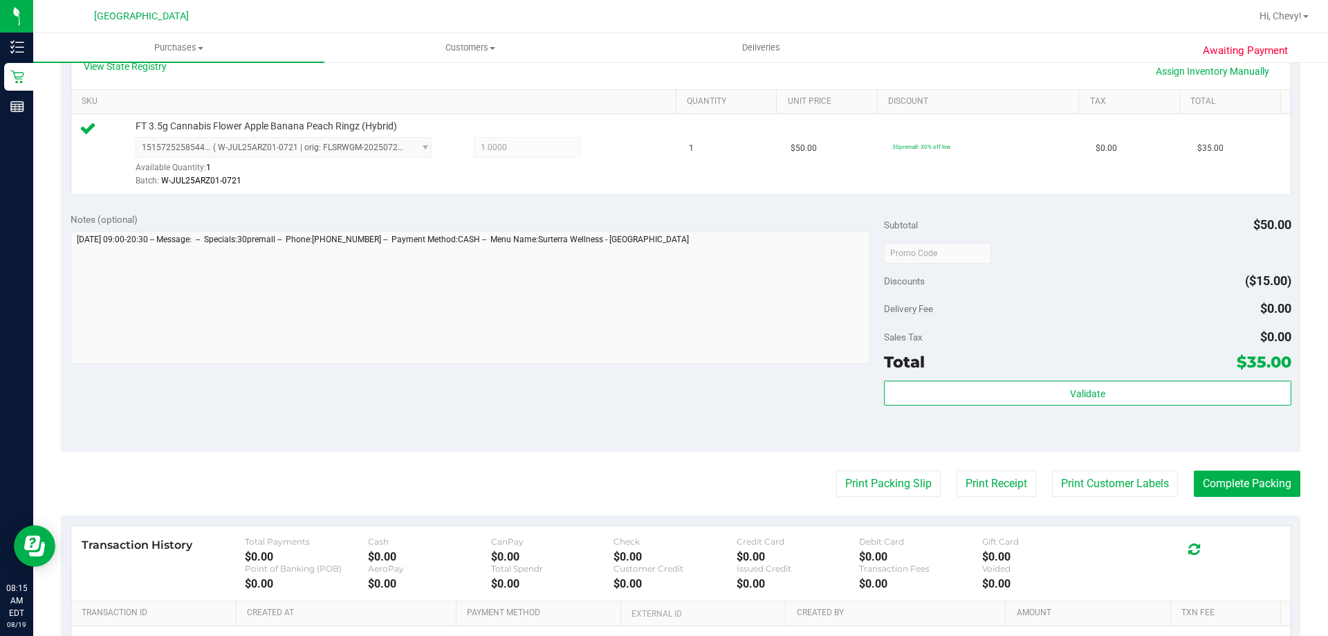
scroll to position [416, 0]
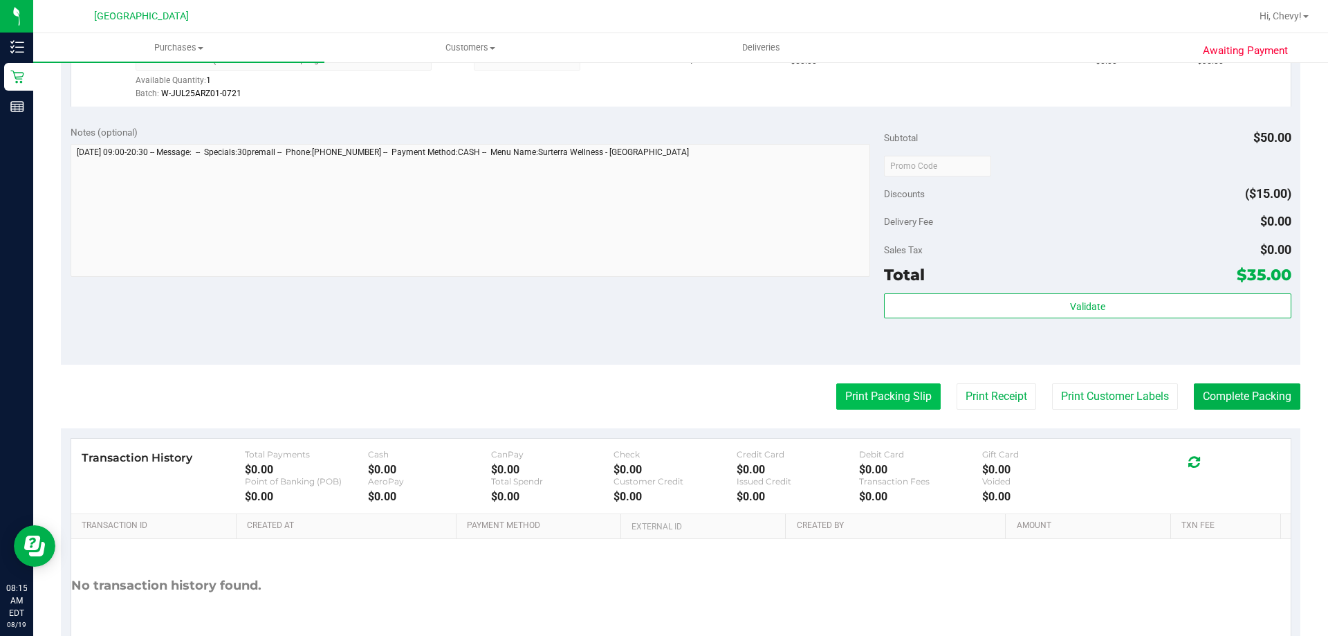
click at [896, 398] on button "Print Packing Slip" at bounding box center [888, 396] width 104 height 26
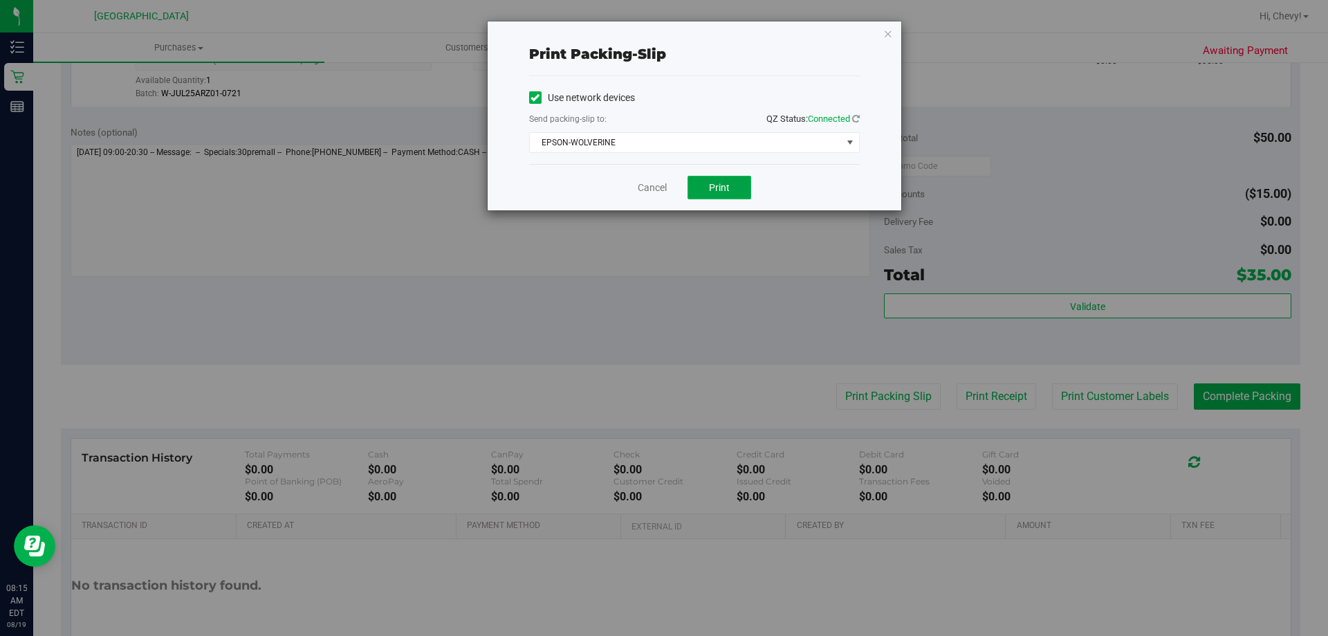
click at [723, 183] on span "Print" at bounding box center [719, 187] width 21 height 11
click at [887, 33] on icon "button" at bounding box center [888, 33] width 10 height 17
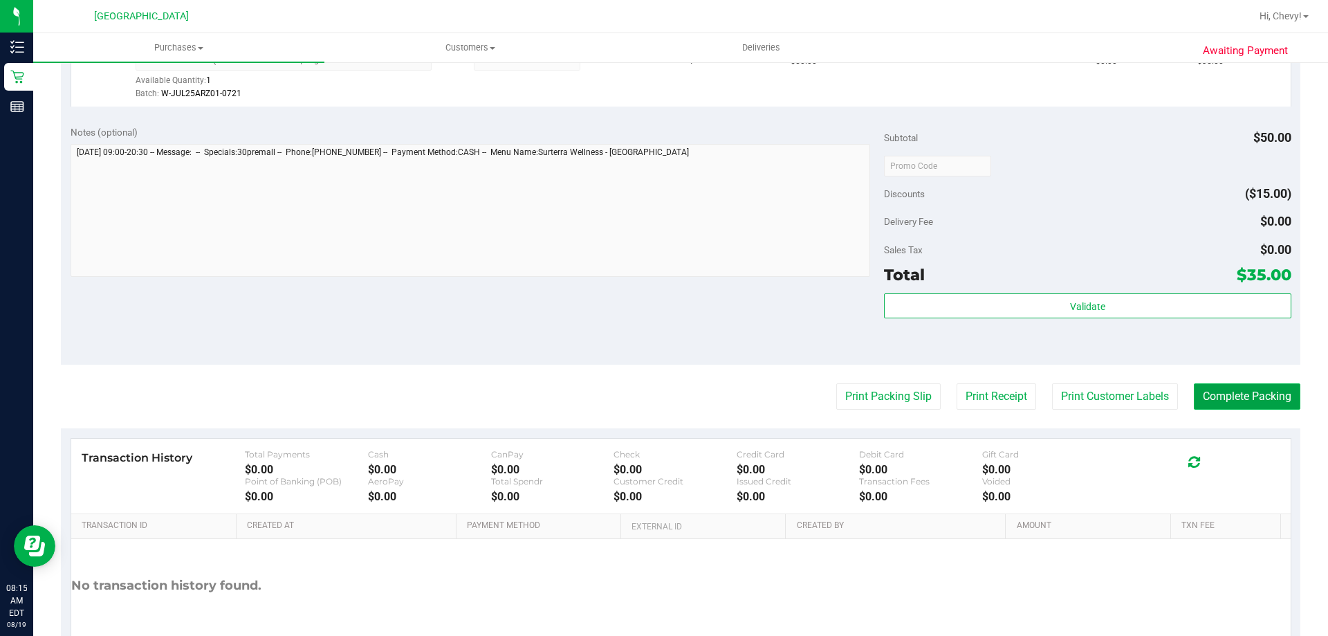
click at [1214, 397] on button "Complete Packing" at bounding box center [1247, 396] width 106 height 26
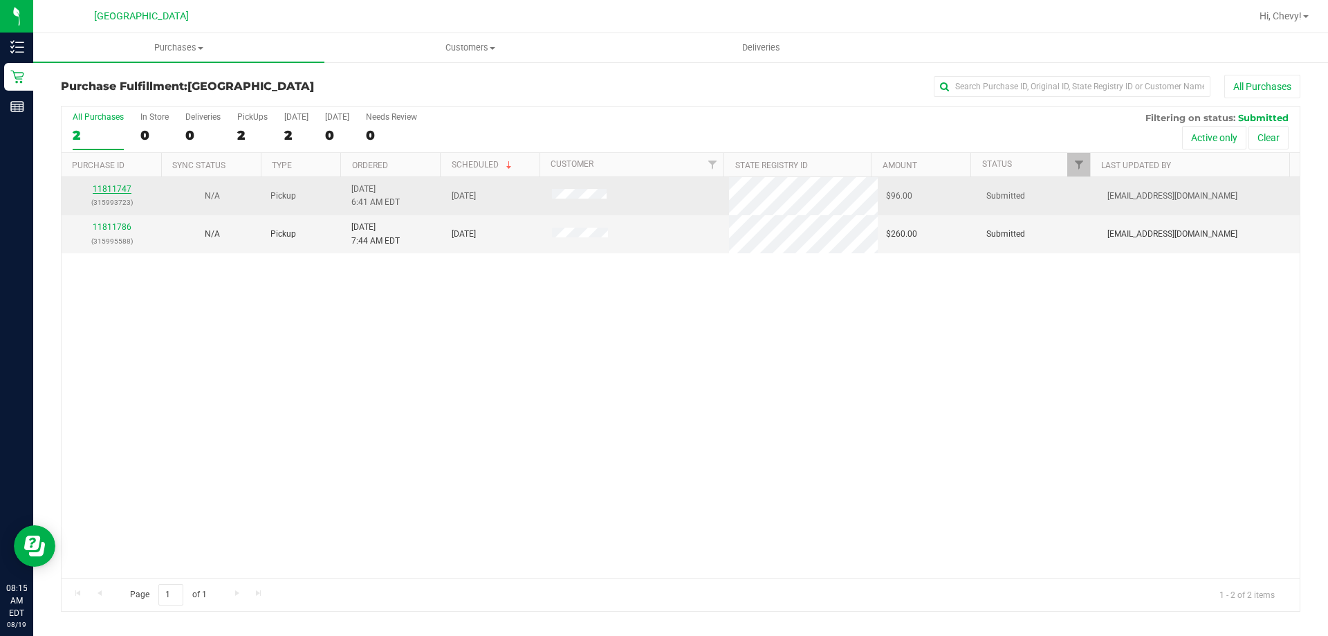
click at [122, 192] on link "11811747" at bounding box center [112, 189] width 39 height 10
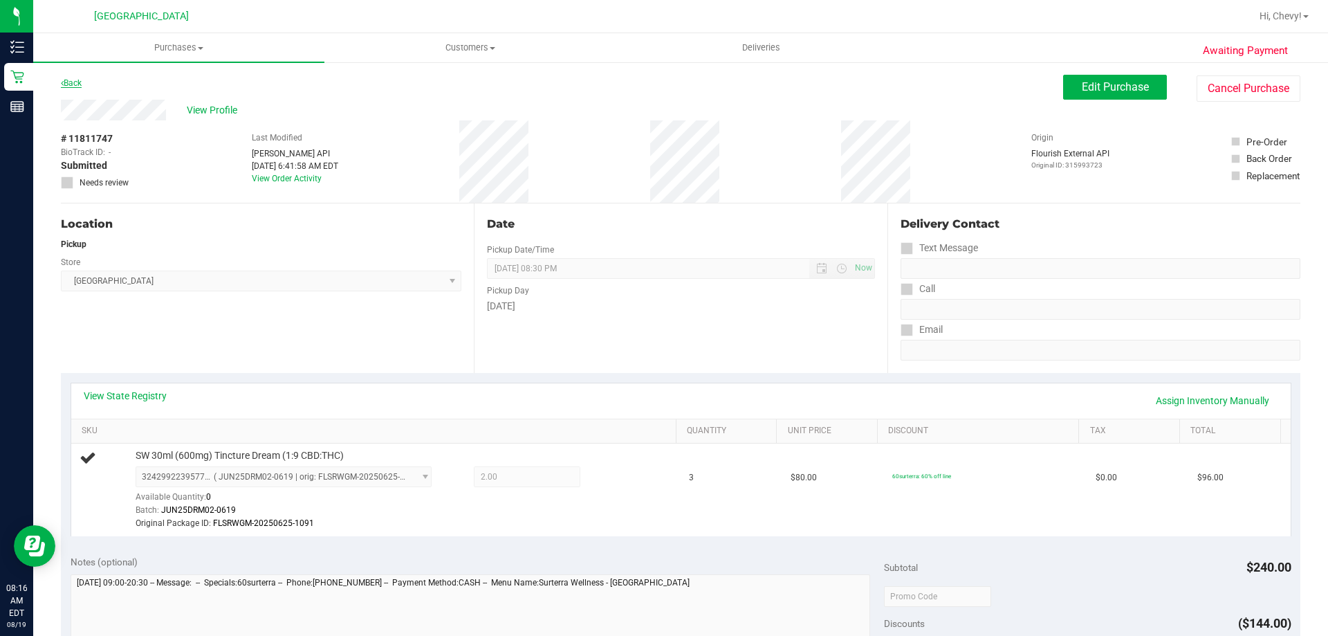
click at [68, 80] on link "Back" at bounding box center [71, 83] width 21 height 10
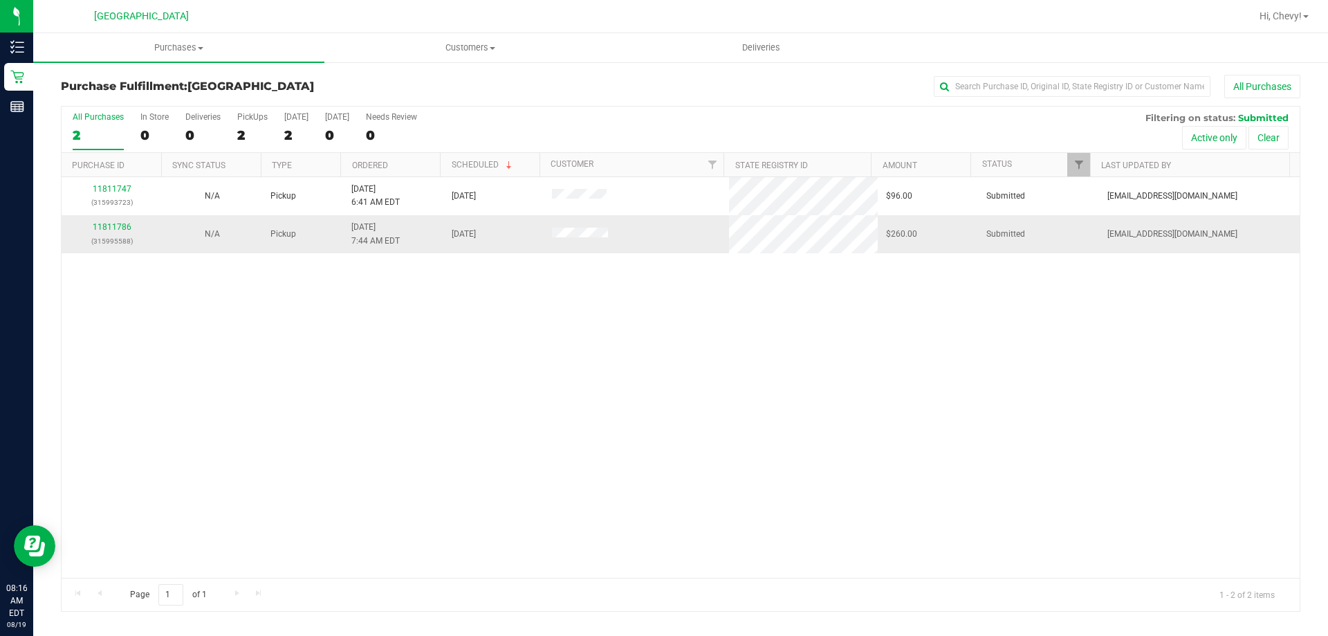
click at [130, 227] on div "11811786 (315995588)" at bounding box center [112, 234] width 84 height 26
click at [125, 227] on link "11811786" at bounding box center [112, 227] width 39 height 10
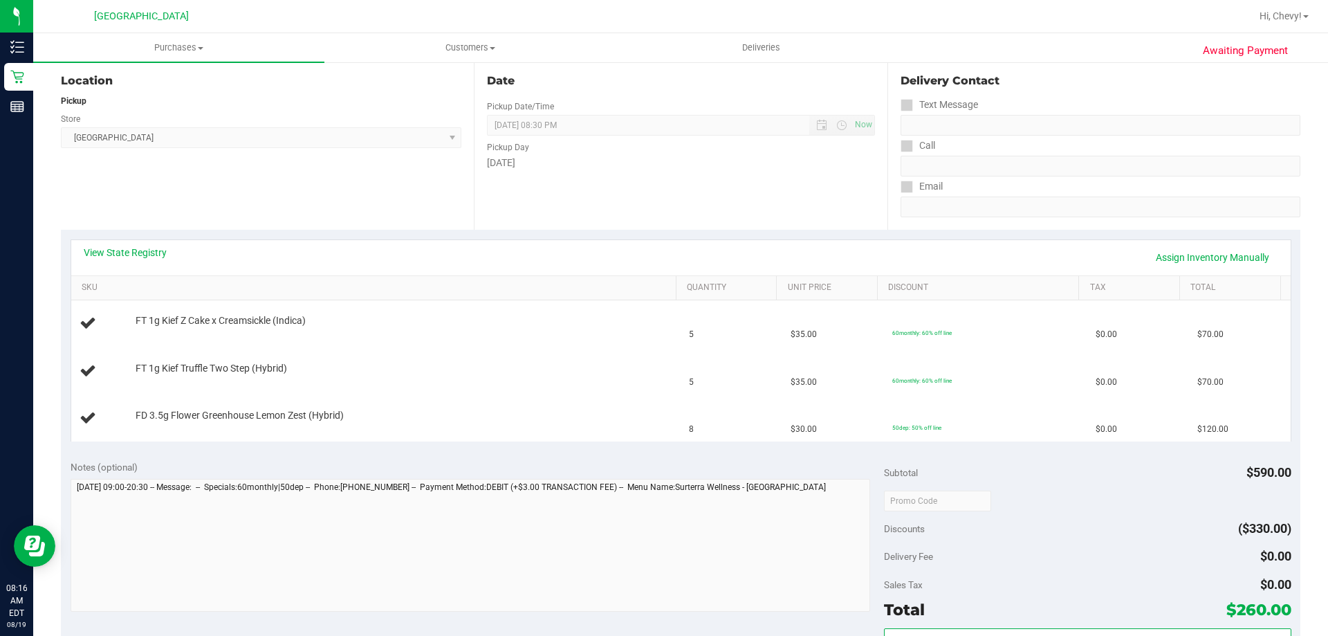
scroll to position [138, 0]
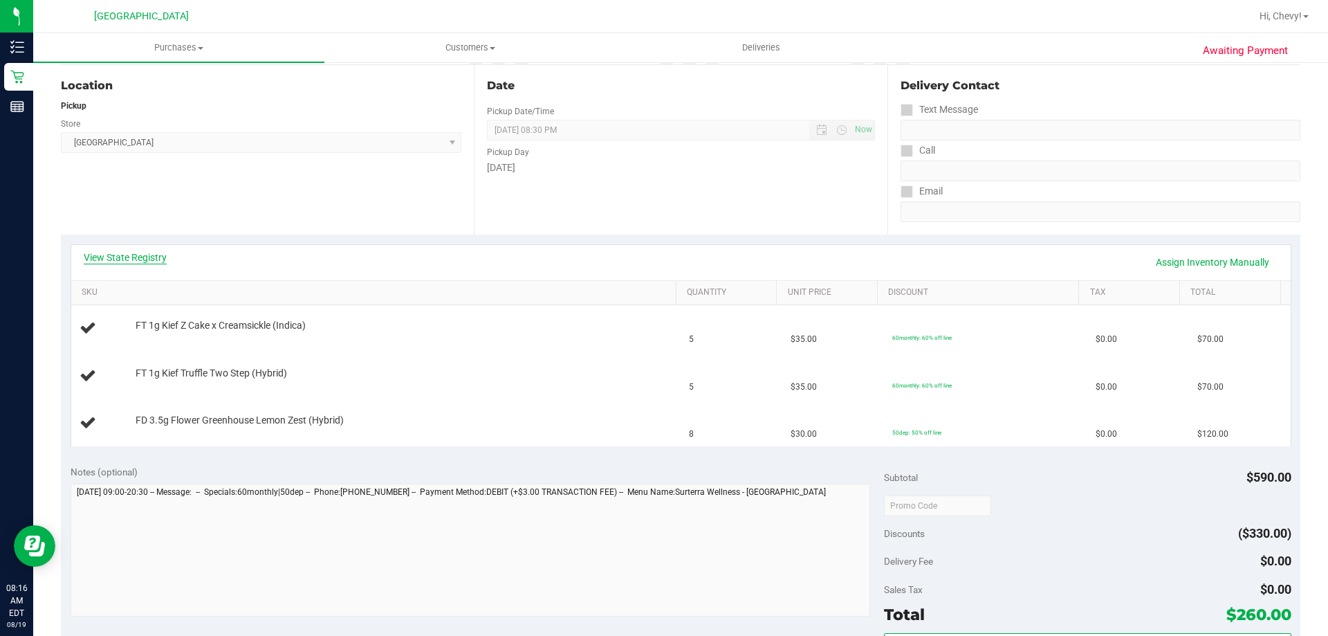
click at [145, 260] on link "View State Registry" at bounding box center [125, 257] width 83 height 14
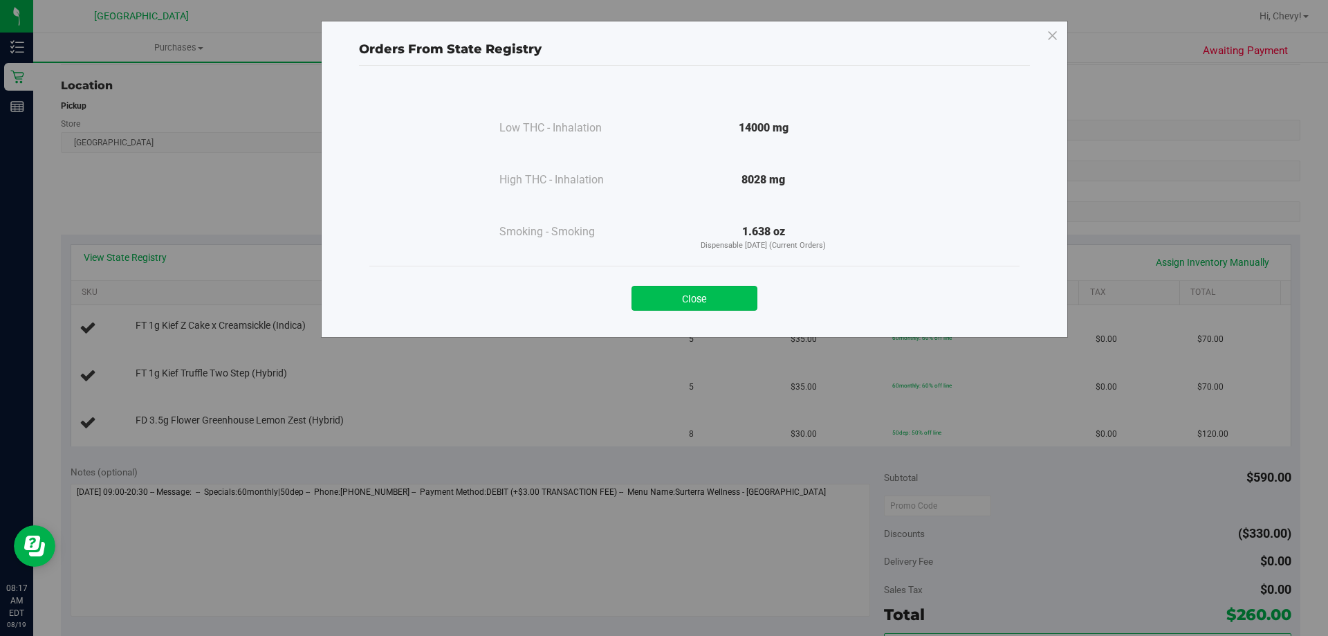
click at [696, 299] on button "Close" at bounding box center [694, 298] width 126 height 25
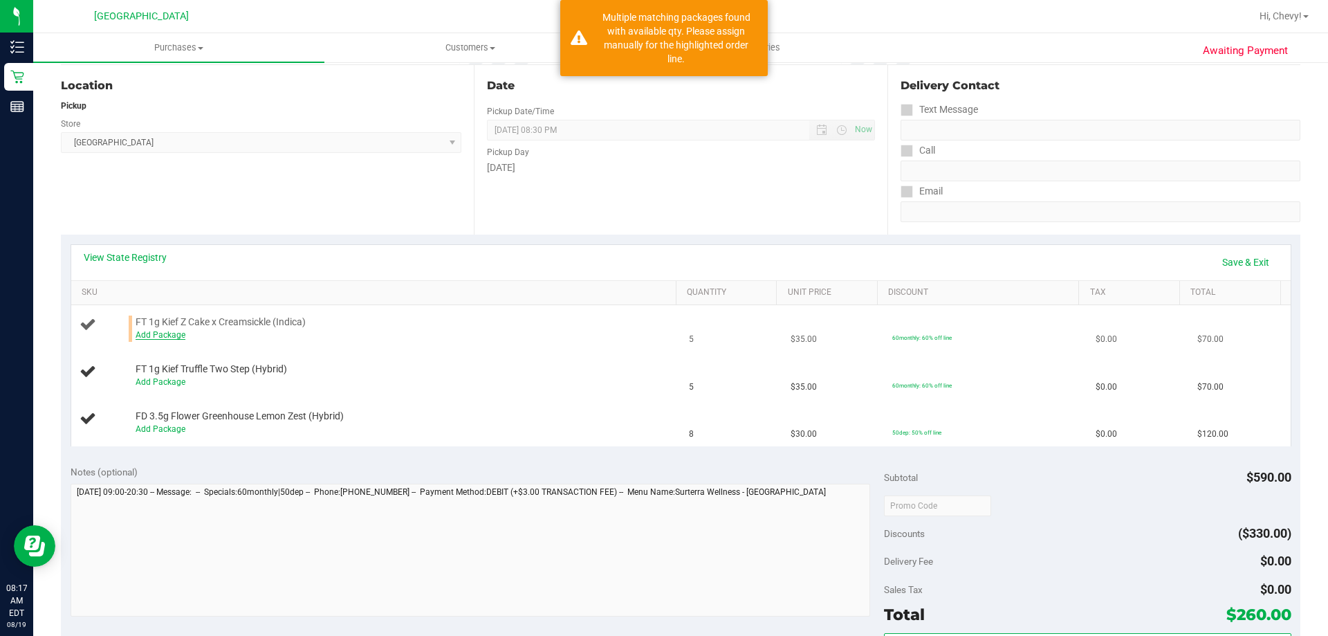
click at [164, 335] on link "Add Package" at bounding box center [161, 335] width 50 height 10
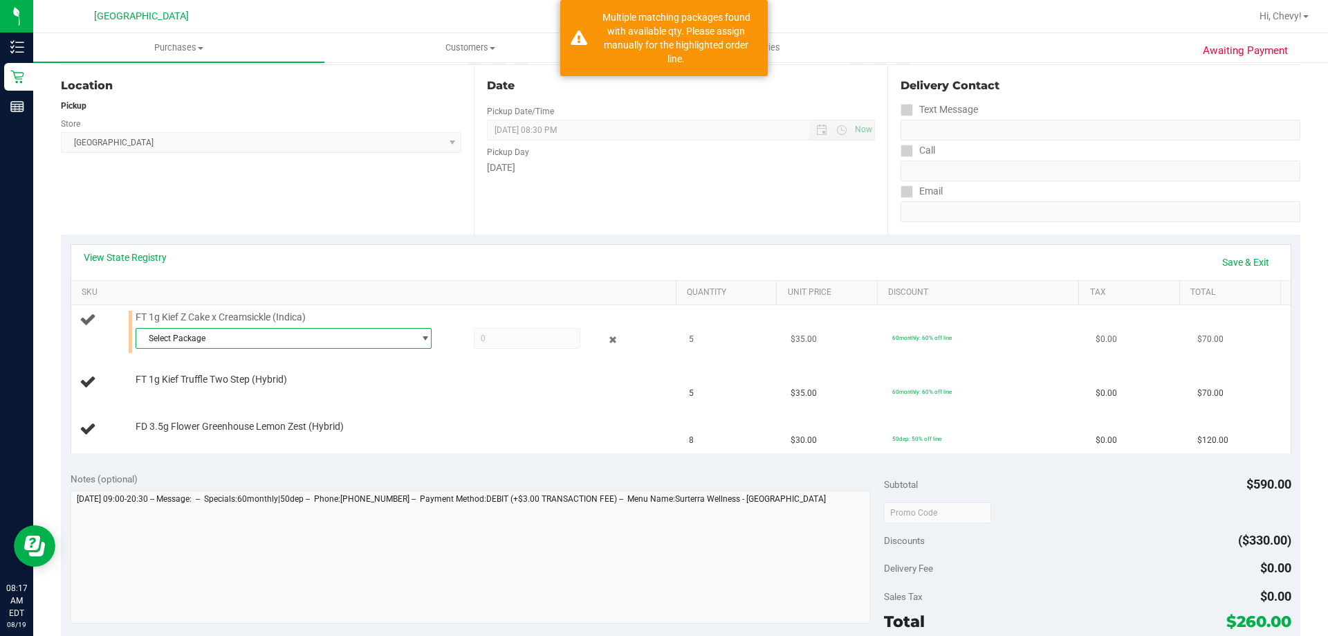
click at [163, 335] on span "Select Package" at bounding box center [274, 337] width 277 height 19
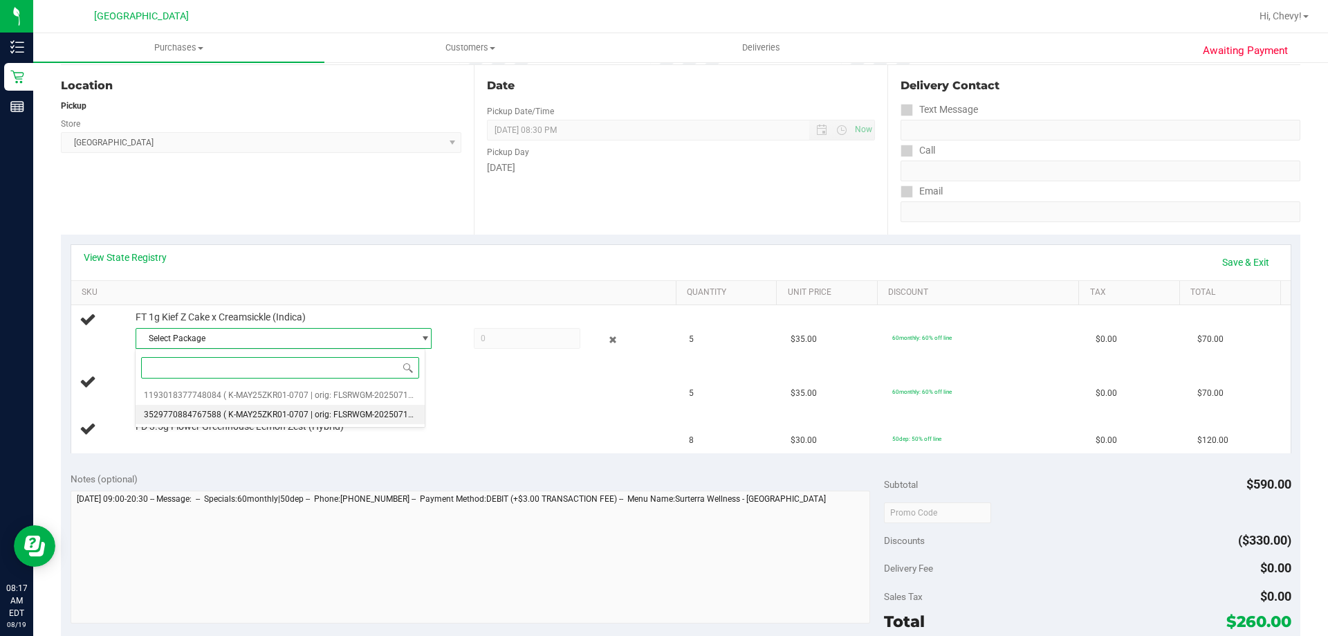
click at [170, 410] on span "3529770884767588" at bounding box center [182, 414] width 77 height 10
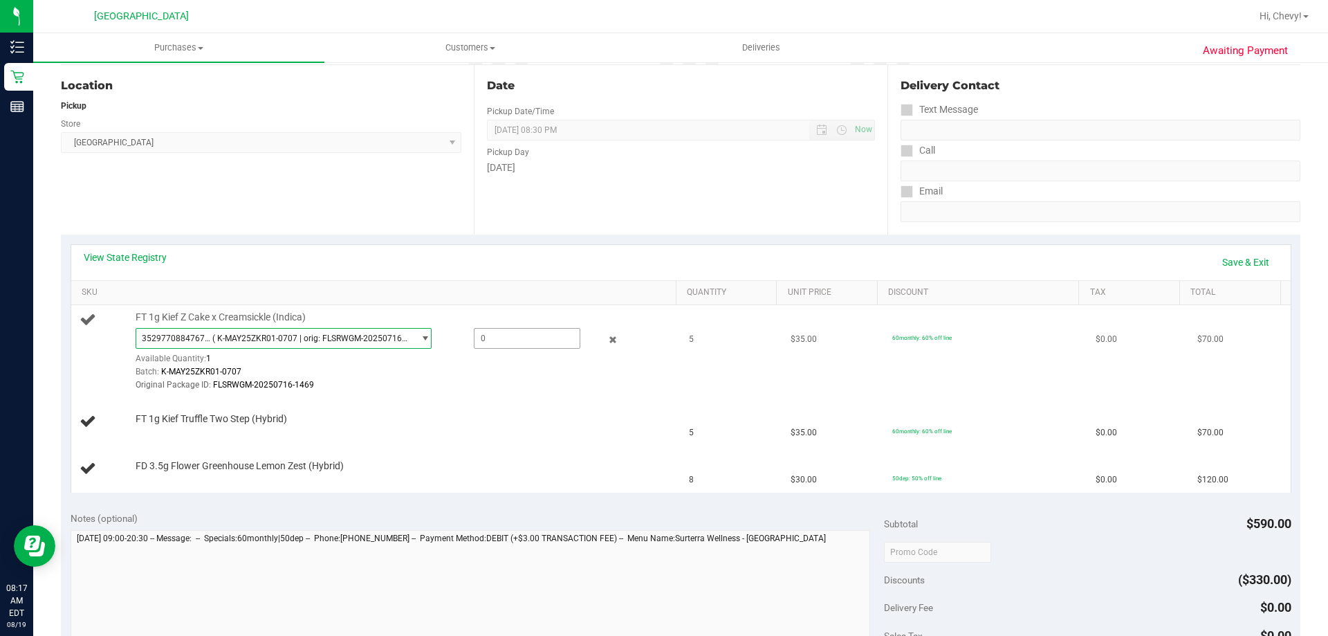
click at [483, 340] on span at bounding box center [527, 338] width 106 height 21
type input "1"
type input "1.0000"
click at [481, 390] on div "Original Package ID: FLSRWGM-20250716-1469" at bounding box center [403, 384] width 534 height 13
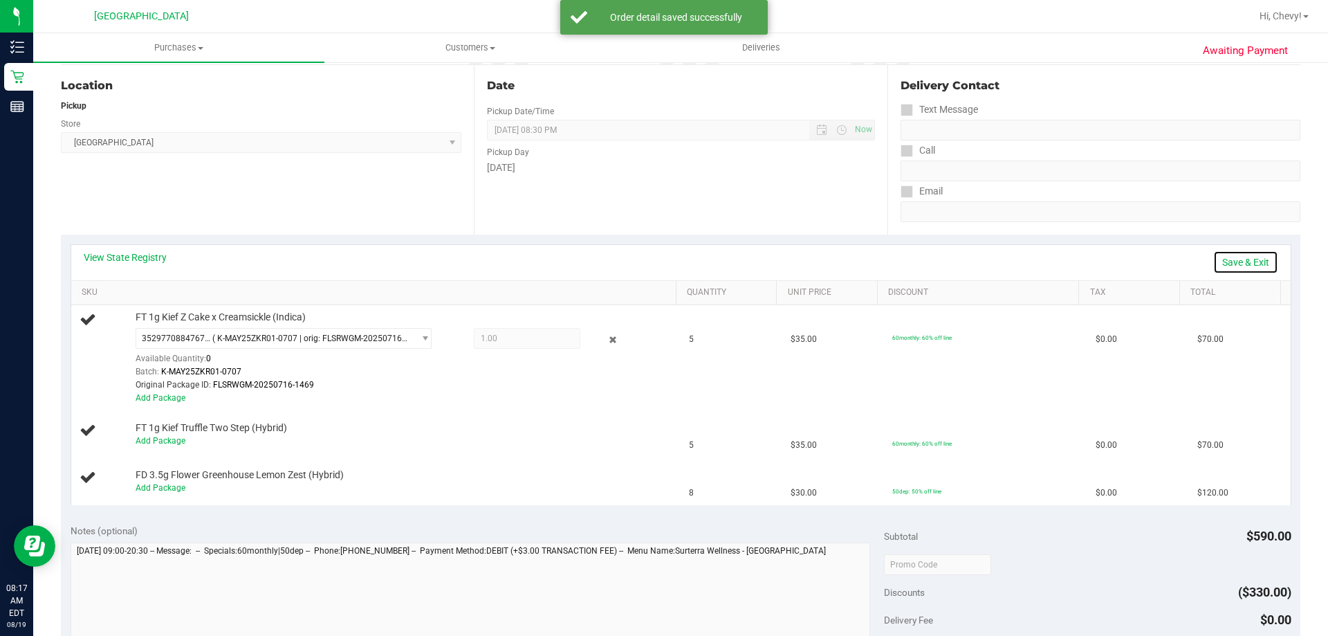
click at [1220, 259] on link "Save & Exit" at bounding box center [1245, 262] width 65 height 24
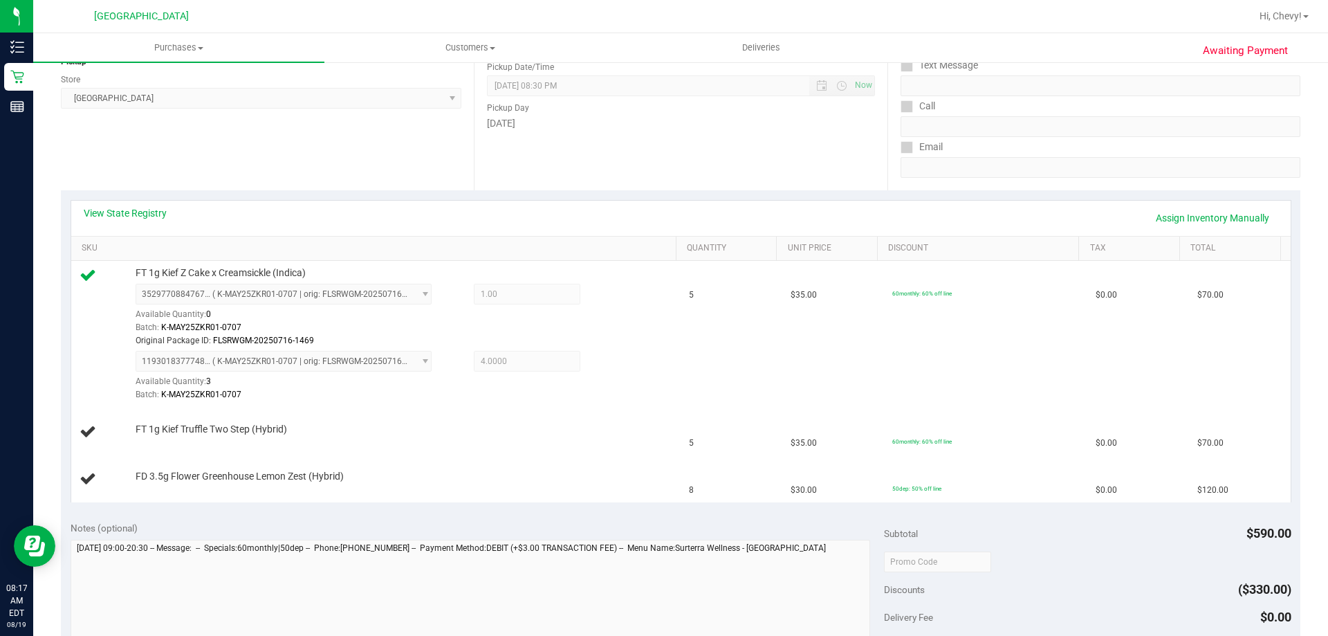
scroll to position [207, 0]
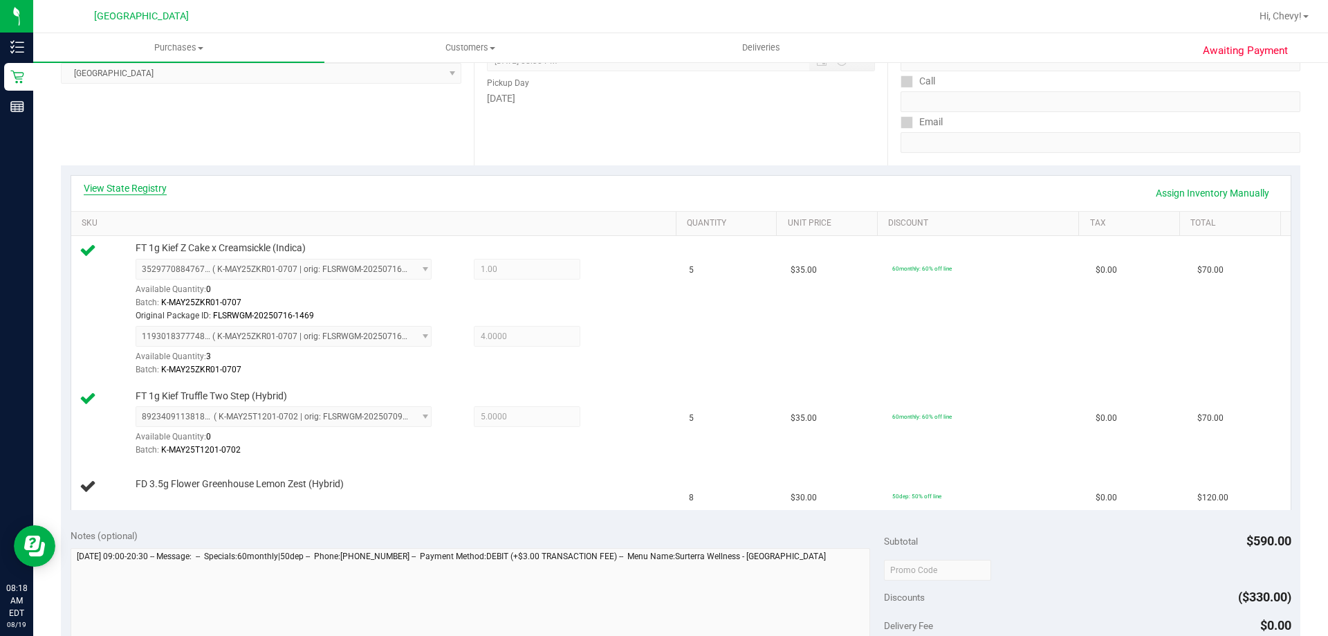
click at [126, 185] on link "View State Registry" at bounding box center [125, 188] width 83 height 14
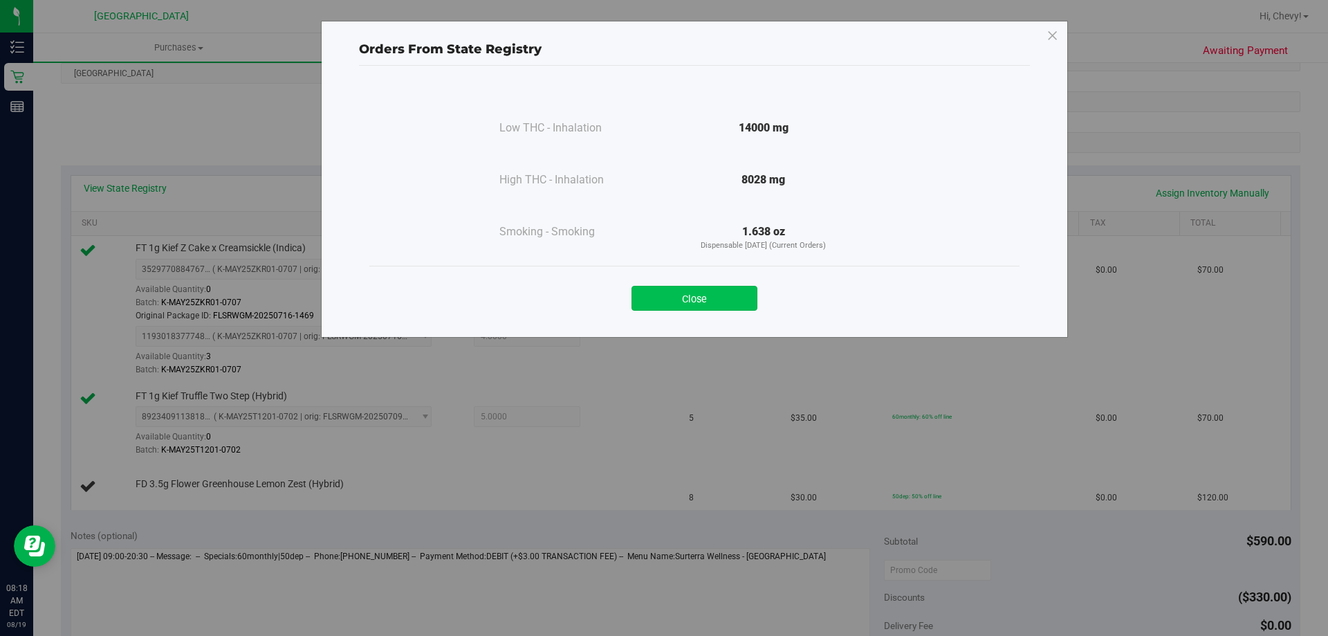
click at [680, 300] on button "Close" at bounding box center [694, 298] width 126 height 25
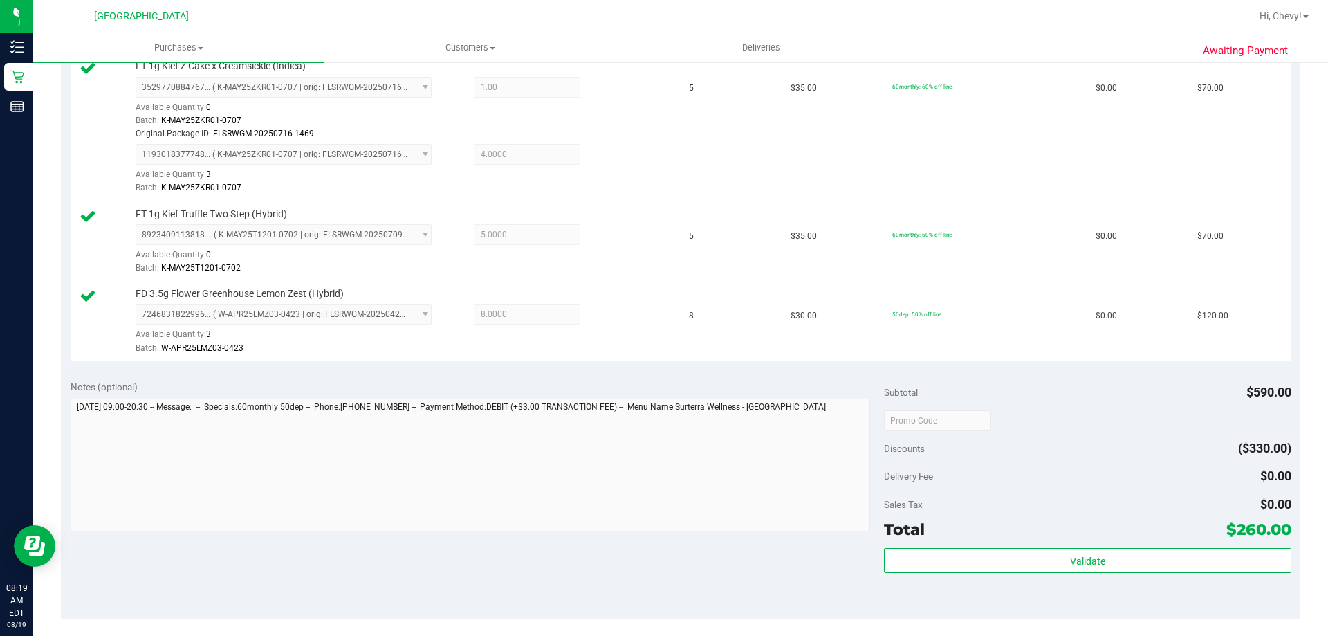
scroll to position [415, 0]
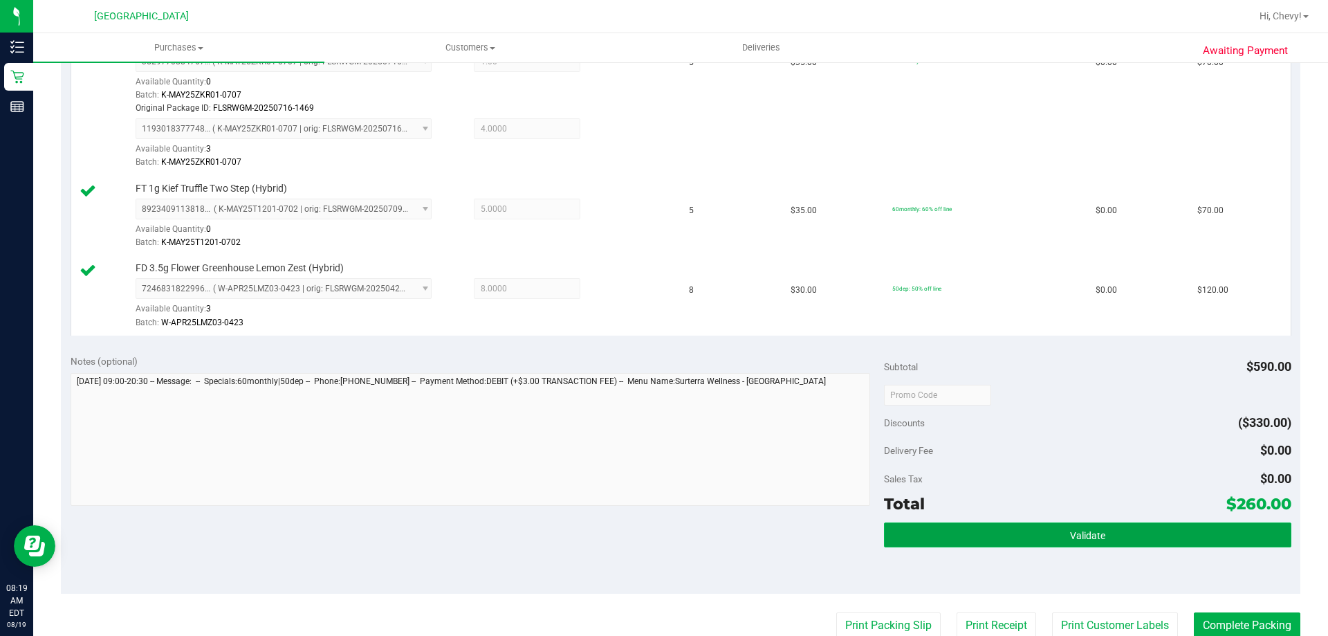
click at [1043, 537] on button "Validate" at bounding box center [1087, 534] width 407 height 25
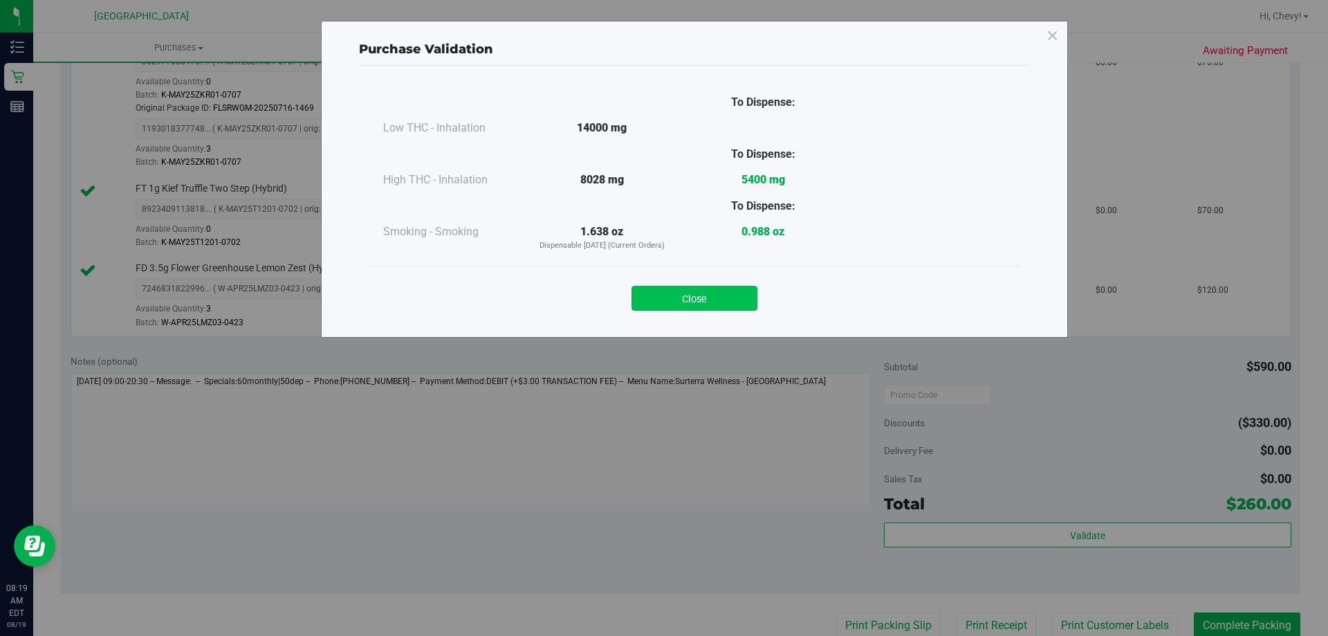
click at [695, 286] on button "Close" at bounding box center [694, 298] width 126 height 25
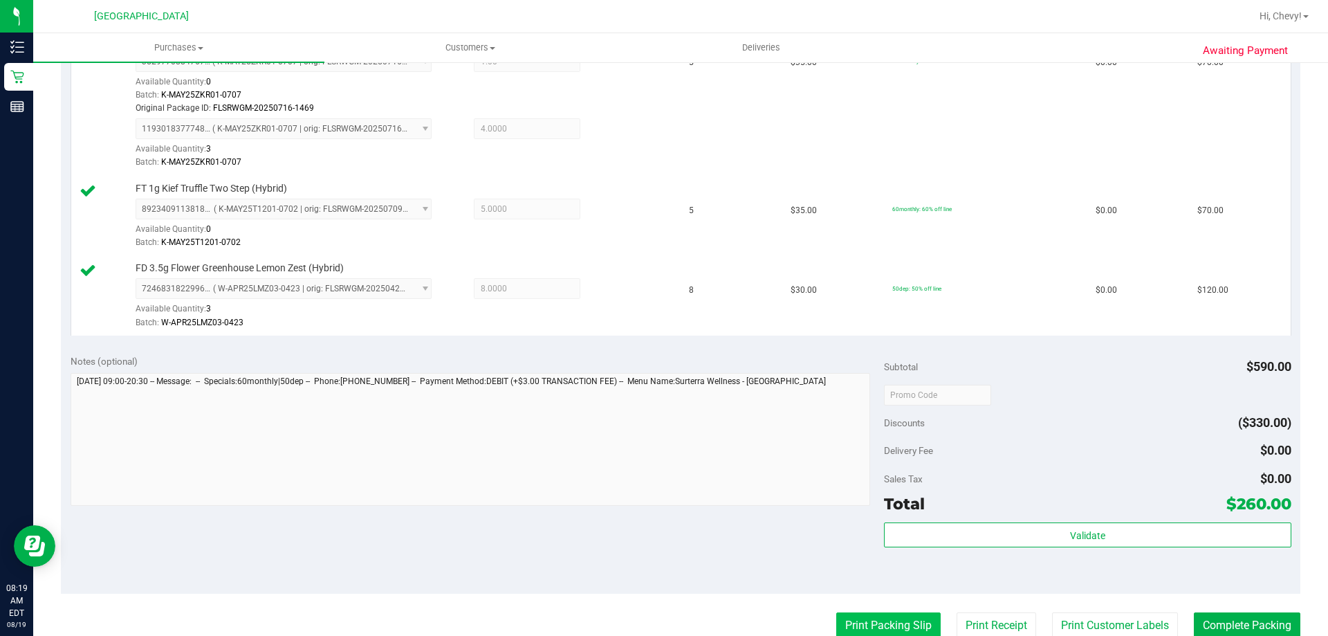
click at [894, 619] on button "Print Packing Slip" at bounding box center [888, 625] width 104 height 26
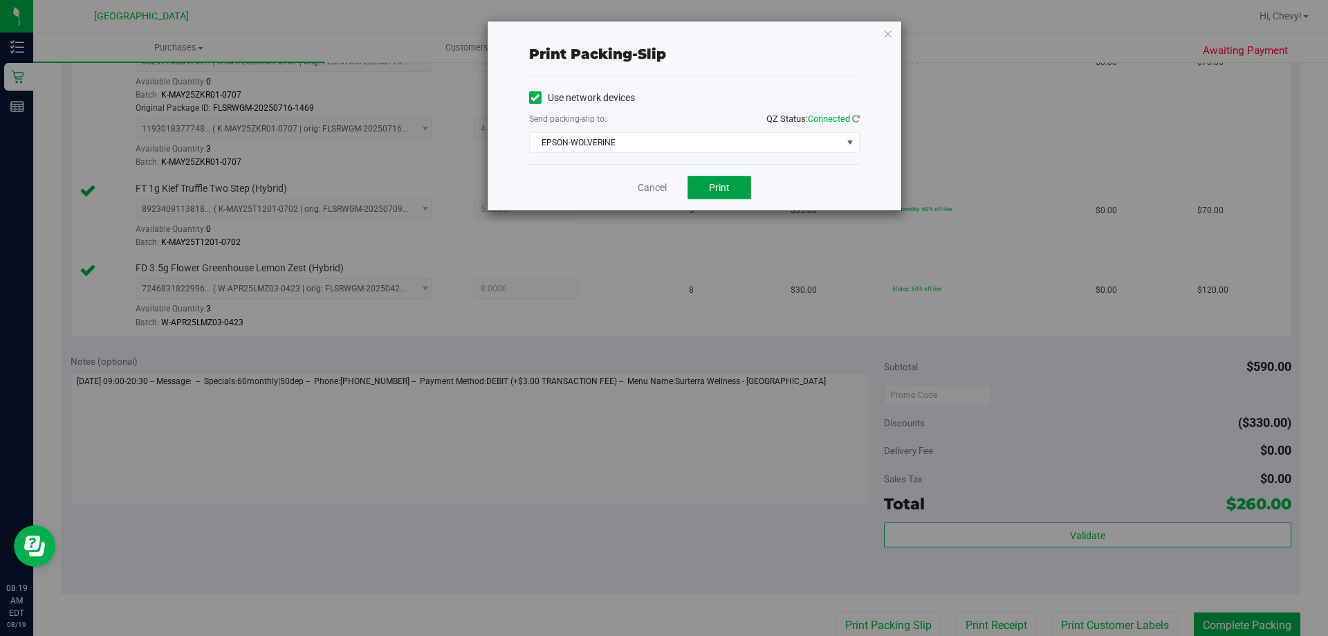
click at [713, 190] on span "Print" at bounding box center [719, 187] width 21 height 11
click at [887, 33] on icon "button" at bounding box center [888, 33] width 10 height 17
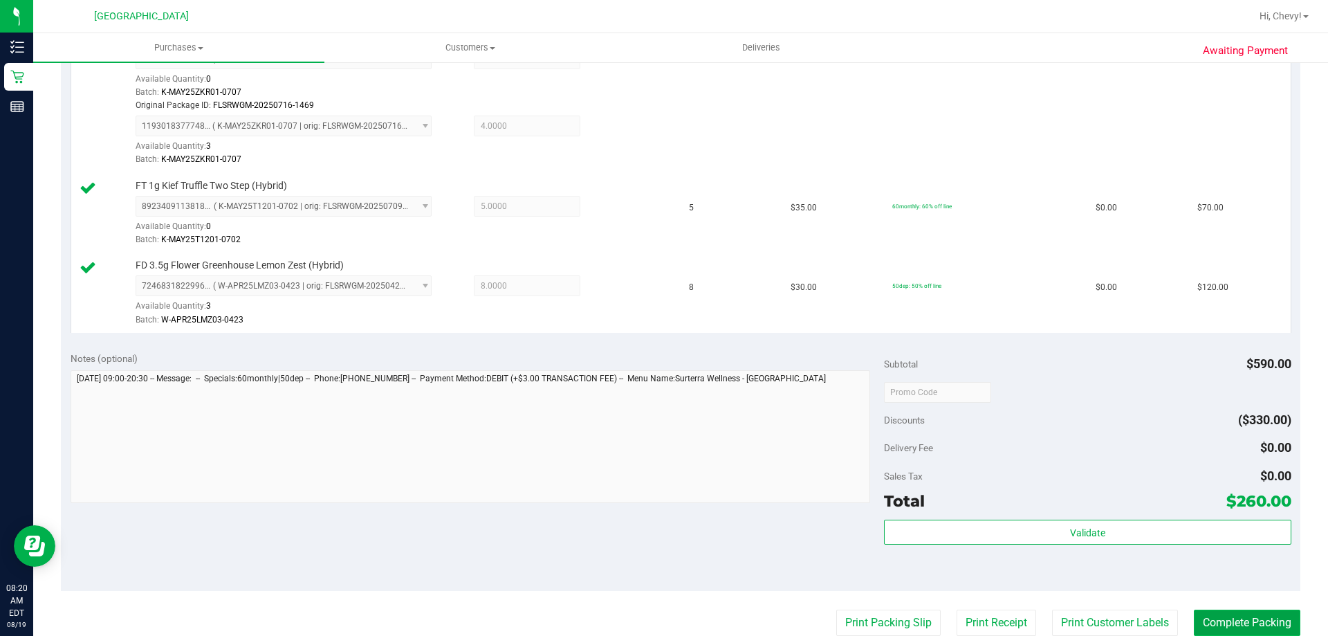
click at [1200, 613] on button "Complete Packing" at bounding box center [1247, 622] width 106 height 26
